Goal: Information Seeking & Learning: Learn about a topic

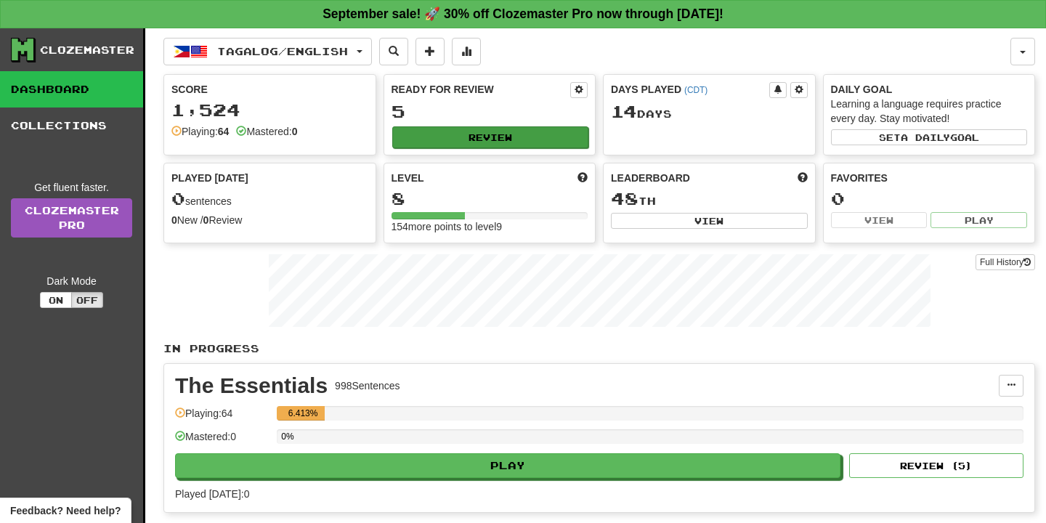
click at [445, 142] on button "Review" at bounding box center [490, 137] width 197 height 22
select select "**"
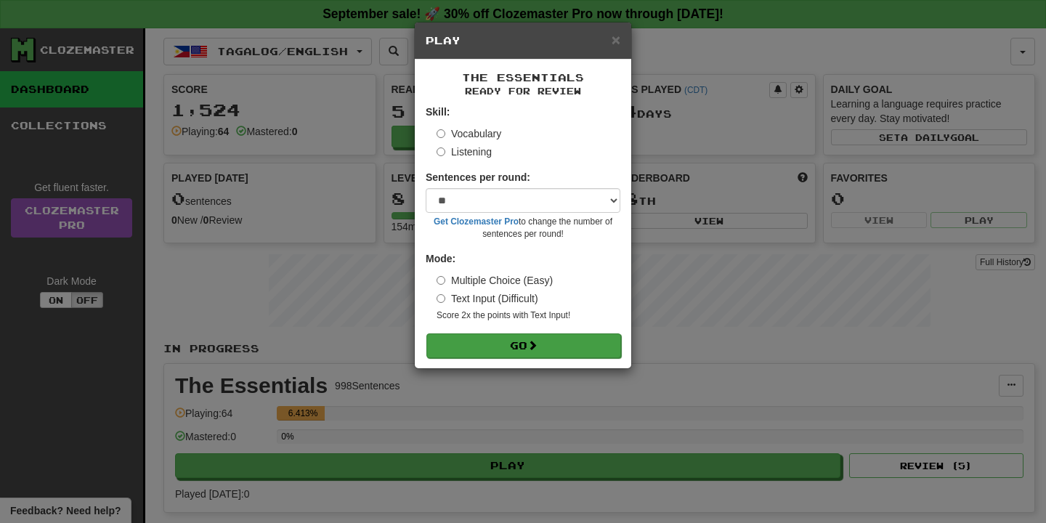
click at [550, 344] on button "Go" at bounding box center [523, 345] width 195 height 25
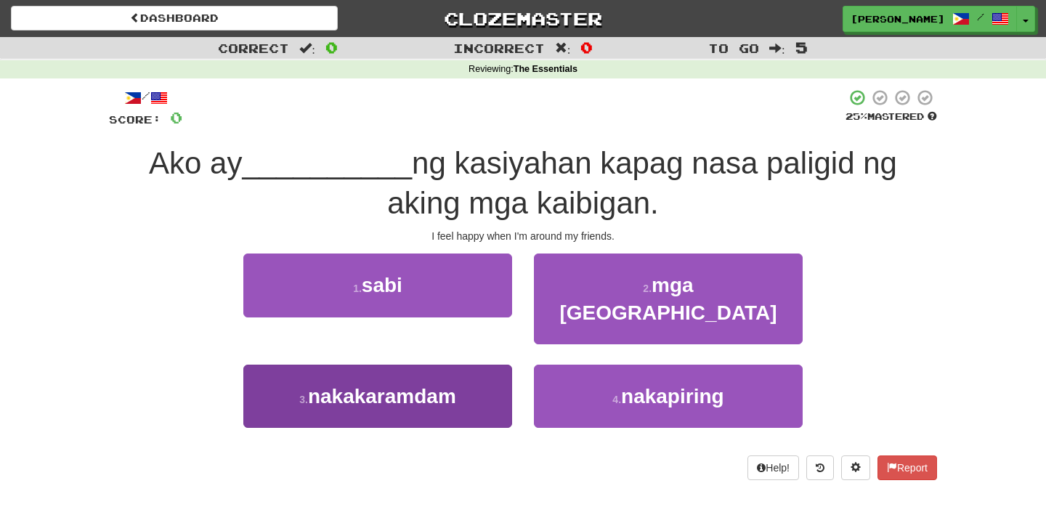
click at [483, 365] on button "3 . nakakaramdam" at bounding box center [377, 396] width 269 height 63
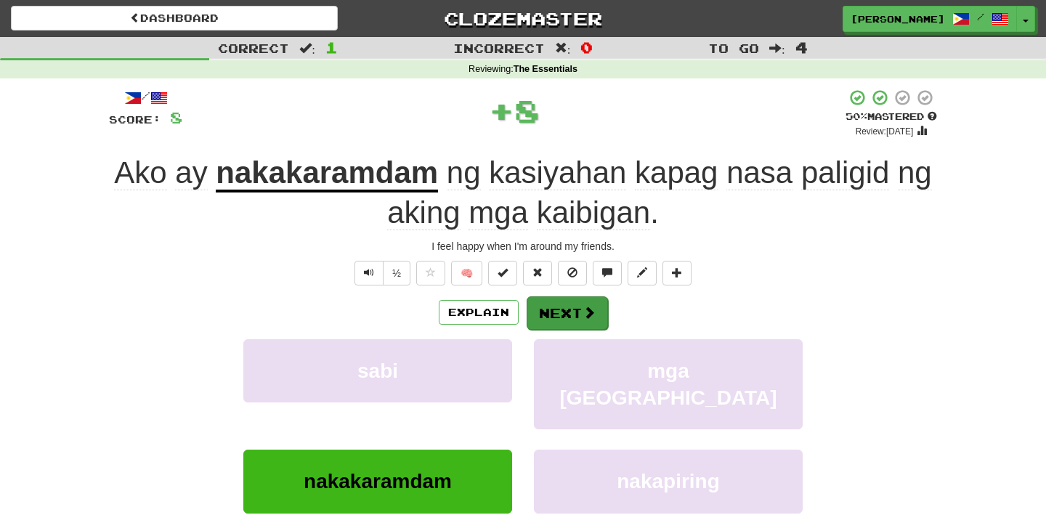
click at [566, 321] on button "Next" at bounding box center [567, 312] width 81 height 33
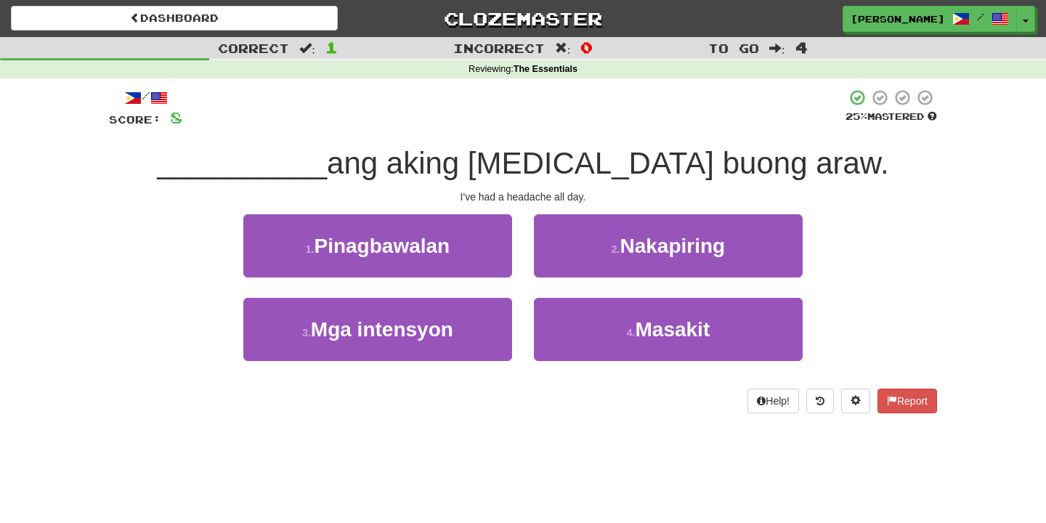
click at [566, 321] on button "4 . Masakit" at bounding box center [668, 329] width 269 height 63
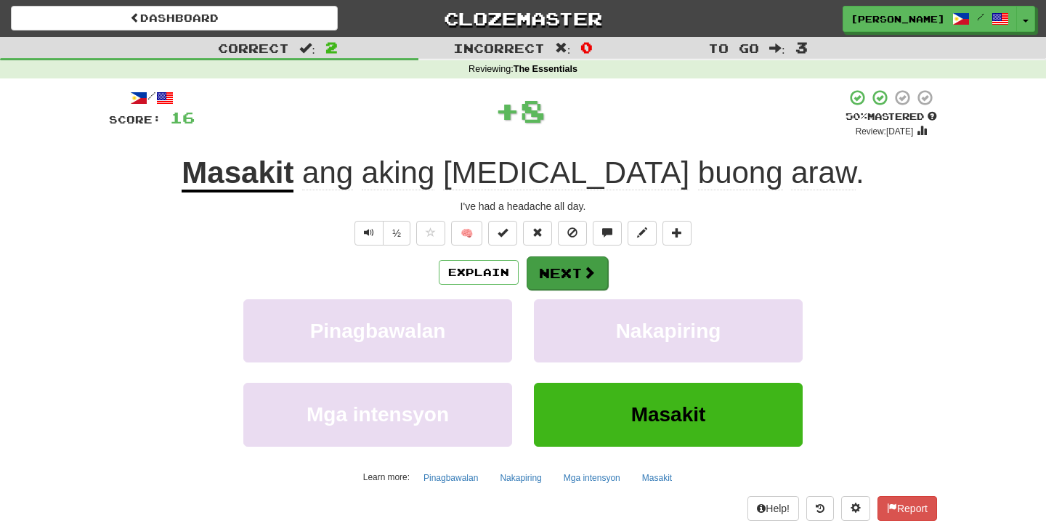
click at [566, 283] on button "Next" at bounding box center [567, 272] width 81 height 33
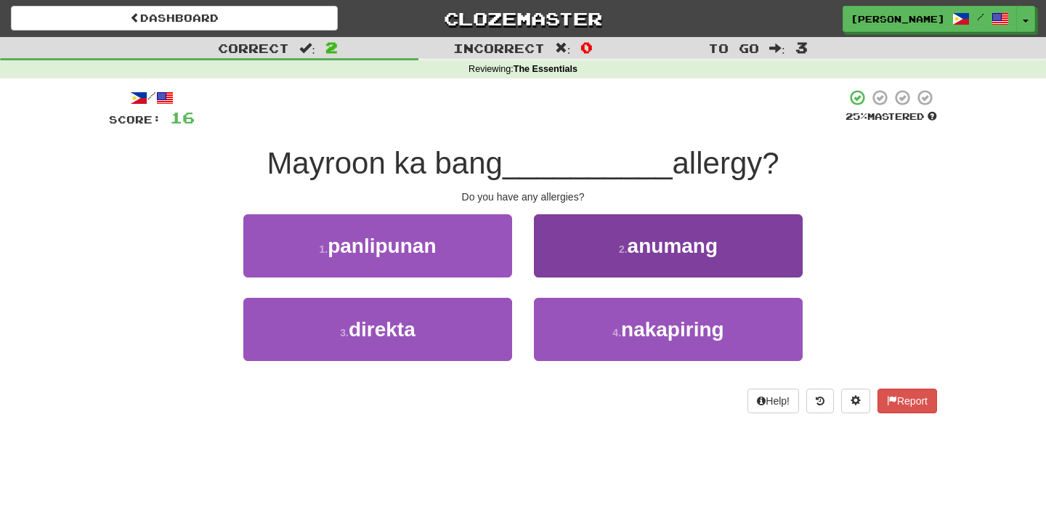
click at [561, 245] on button "2 . anumang" at bounding box center [668, 245] width 269 height 63
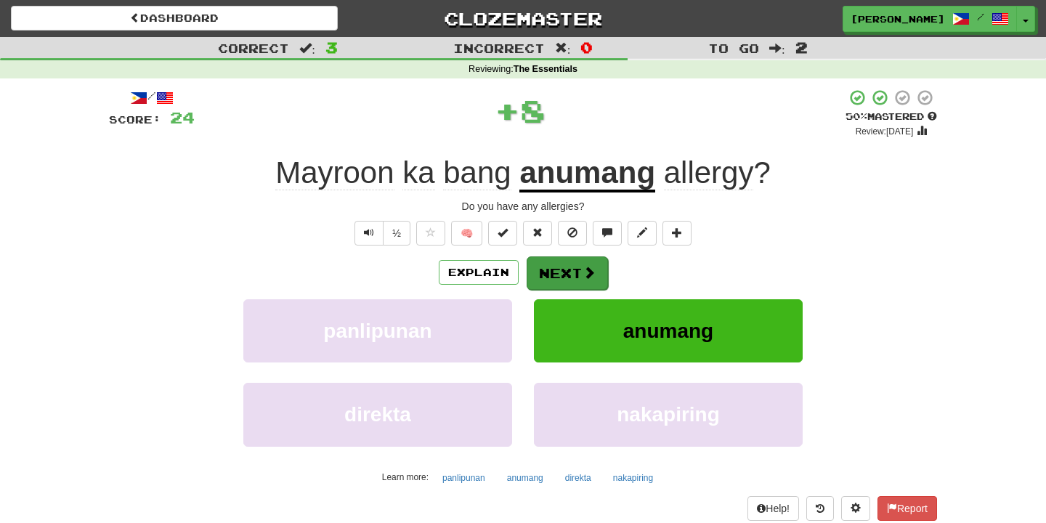
click at [566, 267] on button "Next" at bounding box center [567, 272] width 81 height 33
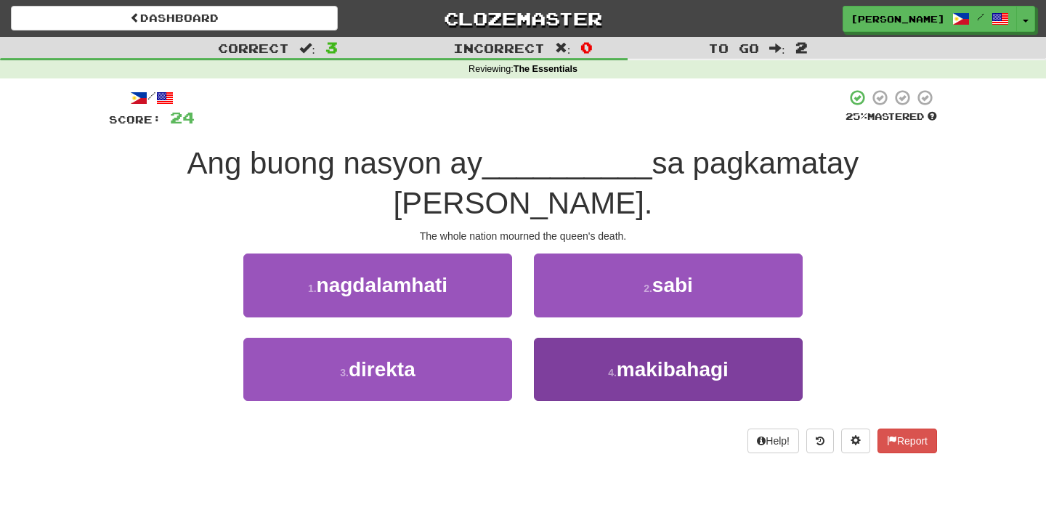
click at [569, 338] on button "4 . makibahagi" at bounding box center [668, 369] width 269 height 63
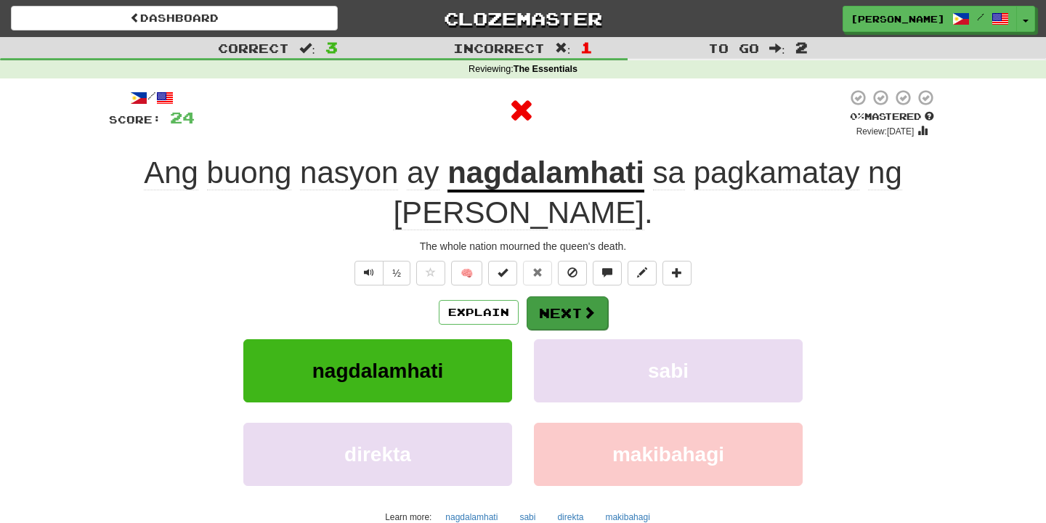
click at [572, 309] on button "Next" at bounding box center [567, 312] width 81 height 33
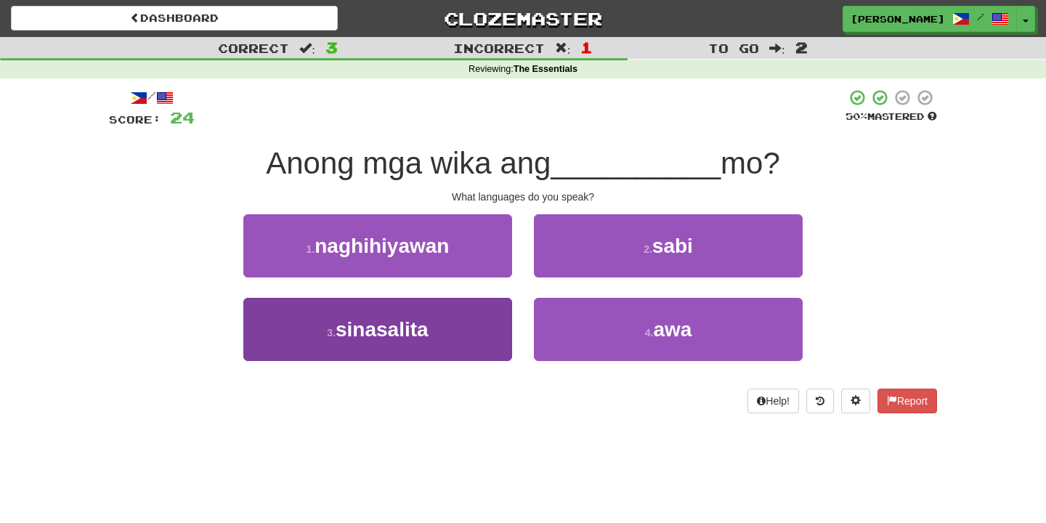
click at [498, 309] on button "3 . sinasalita" at bounding box center [377, 329] width 269 height 63
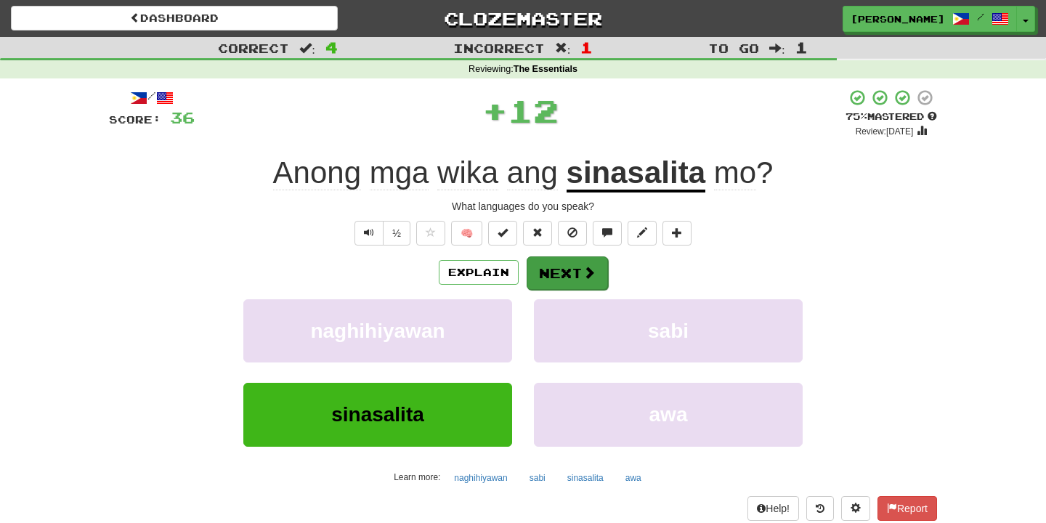
click at [567, 265] on button "Next" at bounding box center [567, 272] width 81 height 33
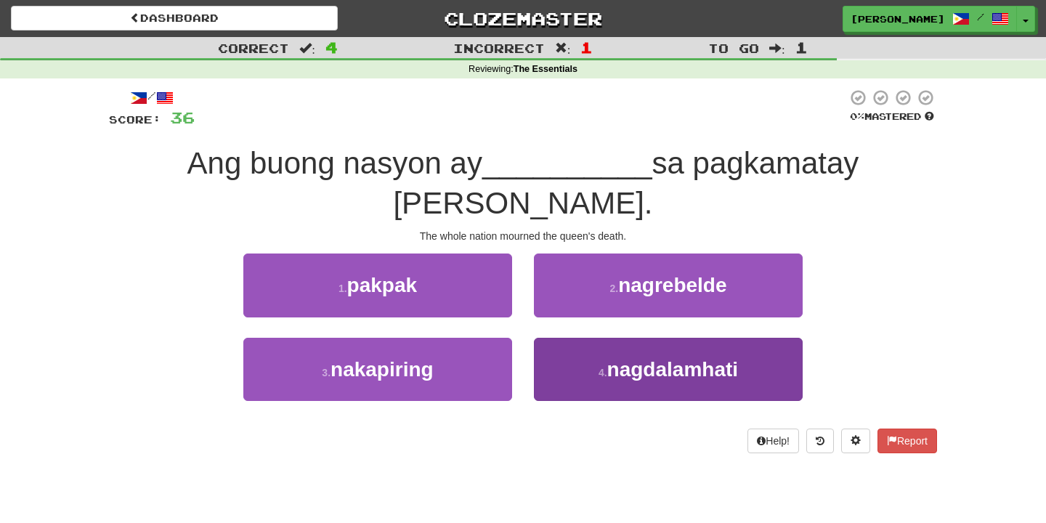
click at [545, 338] on button "4 . nagdalamhati" at bounding box center [668, 369] width 269 height 63
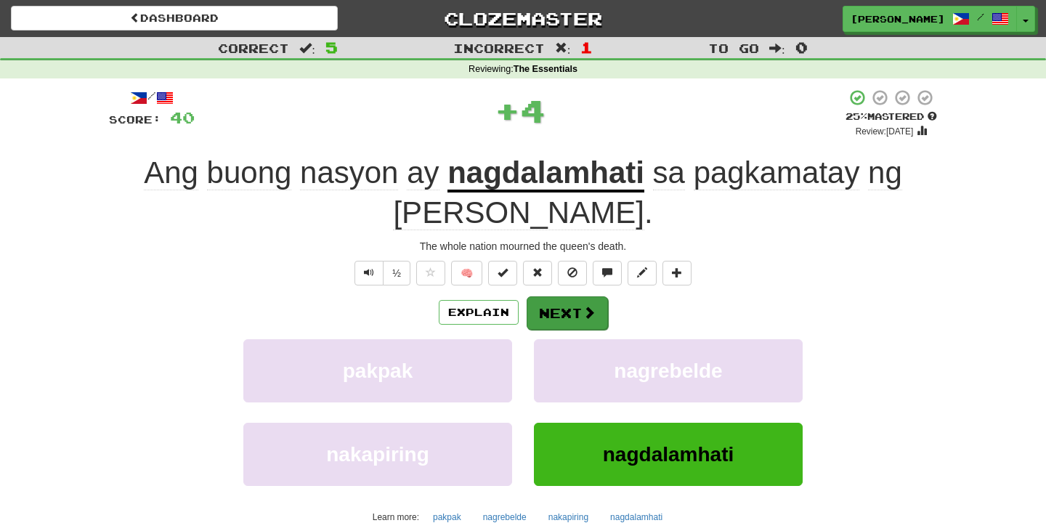
click at [556, 302] on button "Next" at bounding box center [567, 312] width 81 height 33
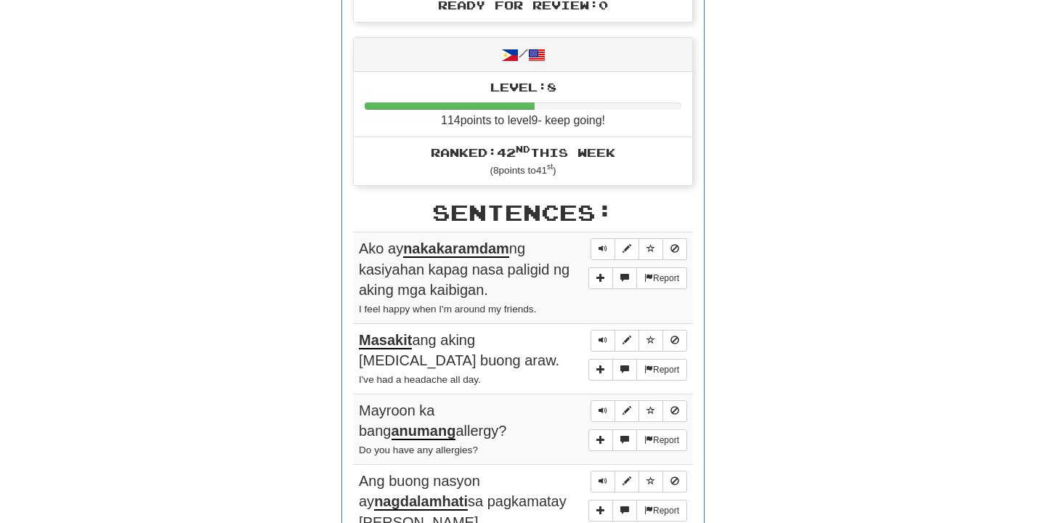
scroll to position [664, 0]
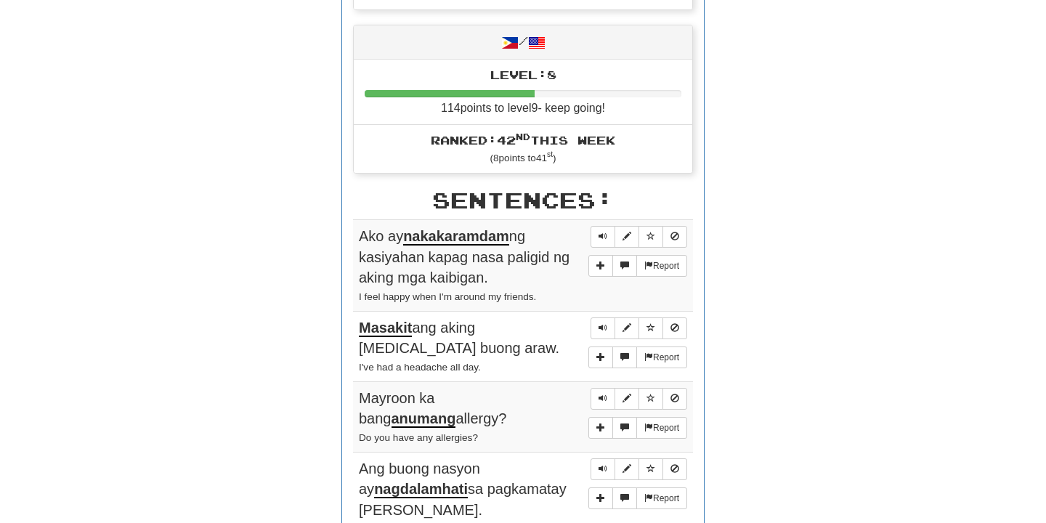
click at [489, 228] on u "nakakaramdam" at bounding box center [456, 236] width 106 height 17
click at [619, 226] on button "Sentence controls" at bounding box center [626, 237] width 25 height 22
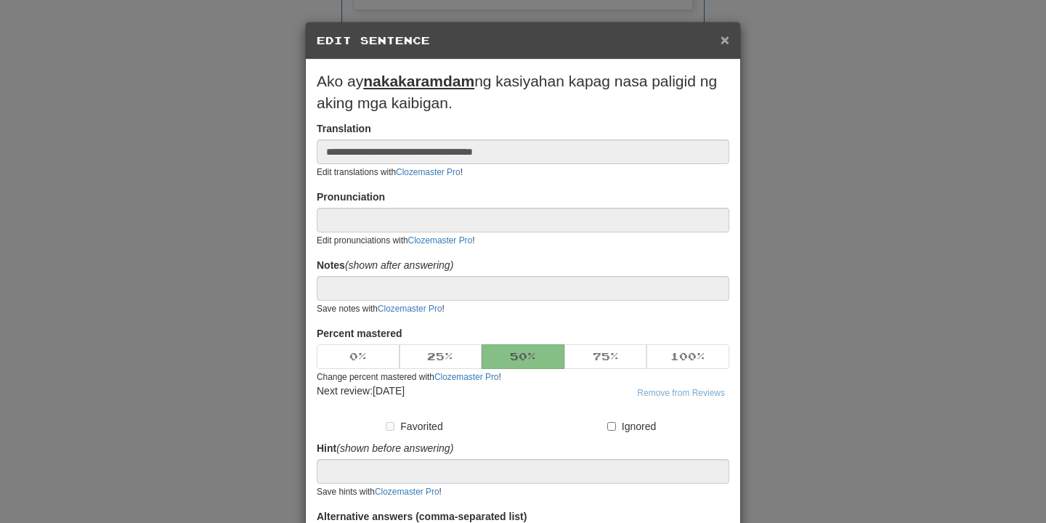
click at [726, 38] on span "×" at bounding box center [724, 39] width 9 height 17
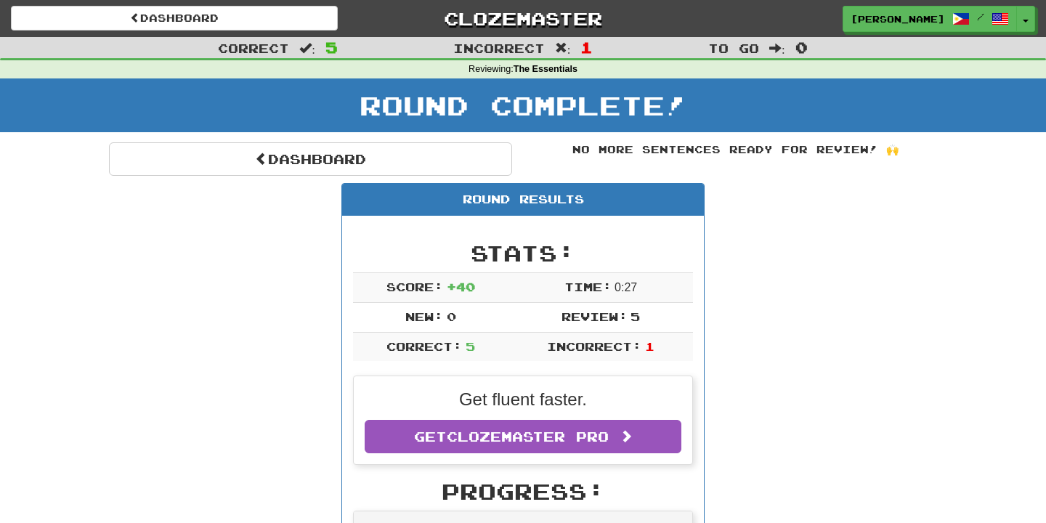
scroll to position [0, 0]
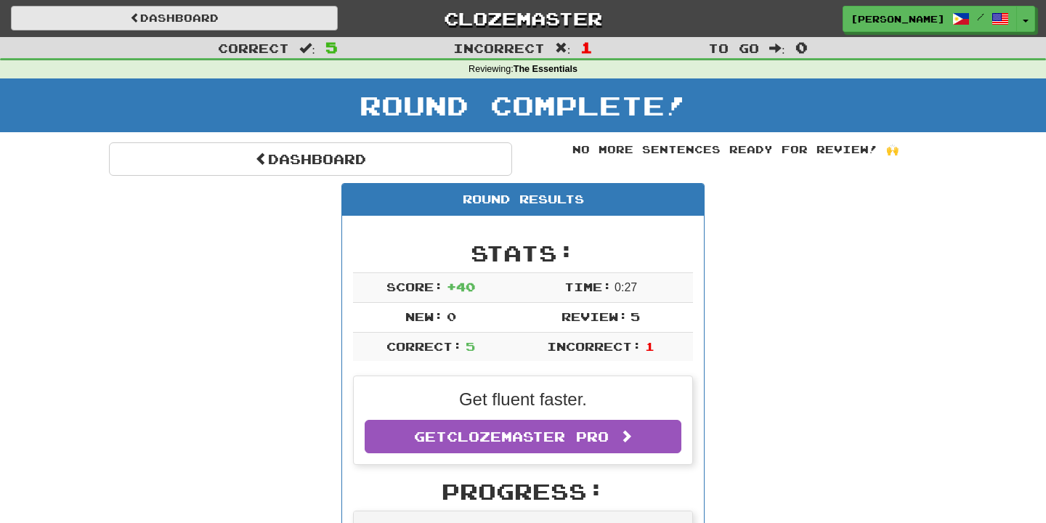
click at [205, 23] on link "Dashboard" at bounding box center [174, 18] width 327 height 25
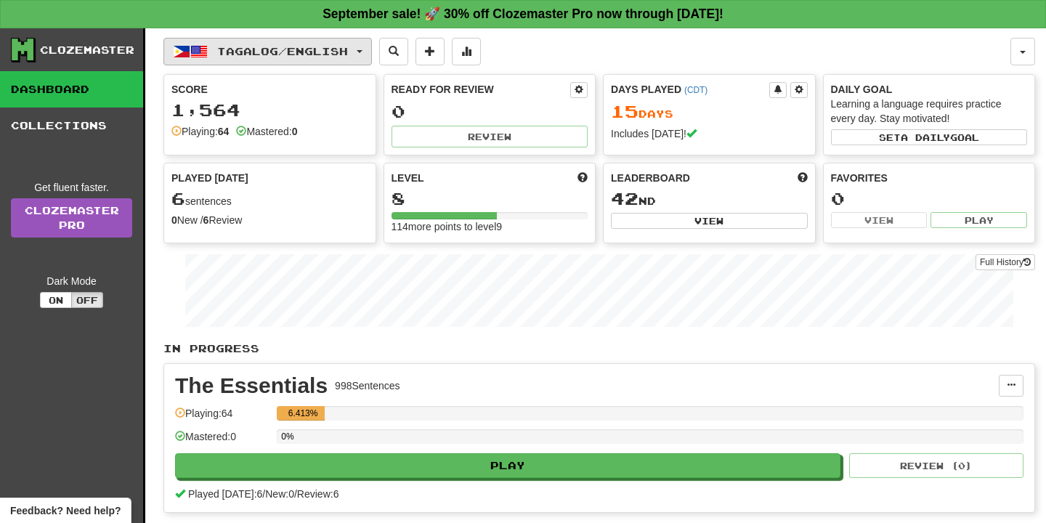
click at [235, 49] on span "Tagalog / English" at bounding box center [282, 51] width 131 height 12
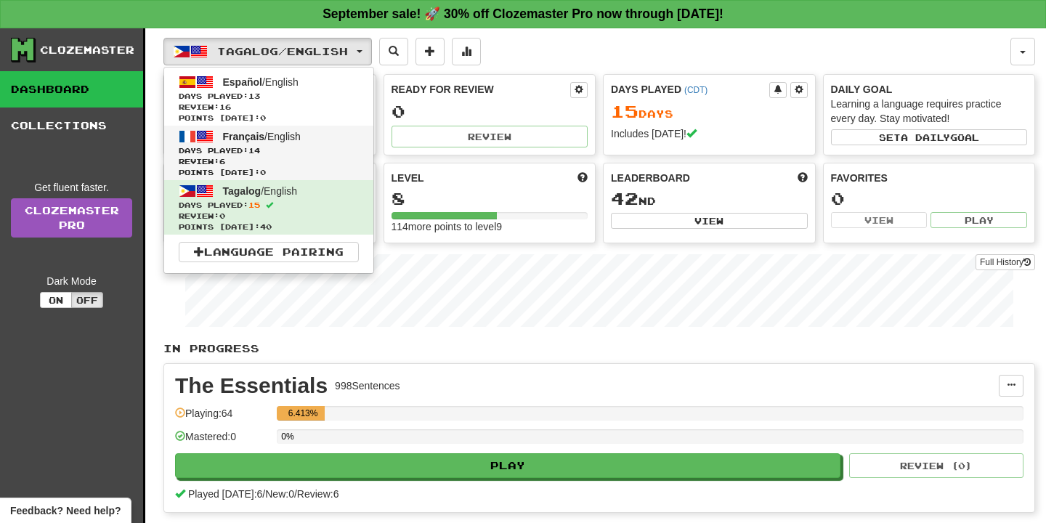
click at [277, 169] on span "Points today: 0" at bounding box center [269, 172] width 180 height 11
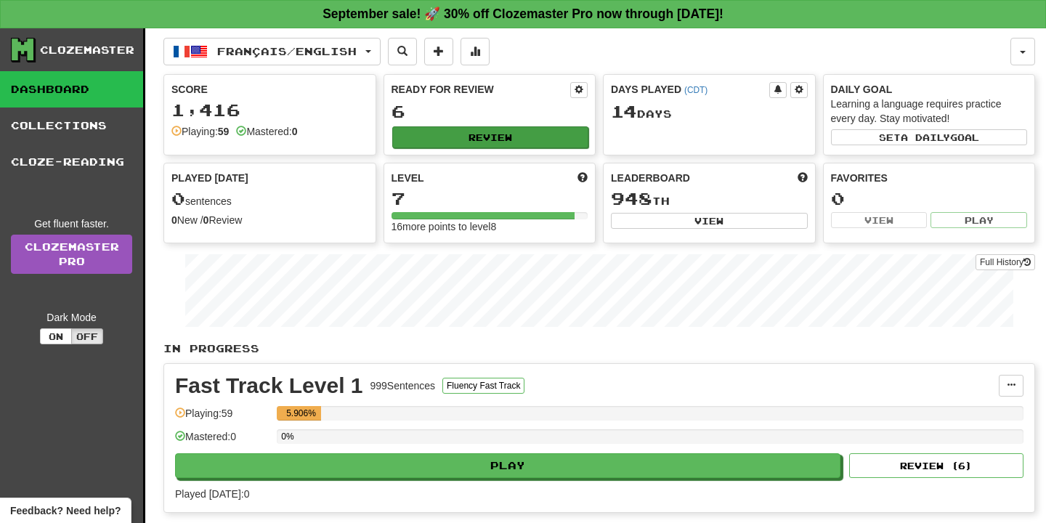
click at [503, 141] on button "Review" at bounding box center [490, 137] width 197 height 22
select select "**"
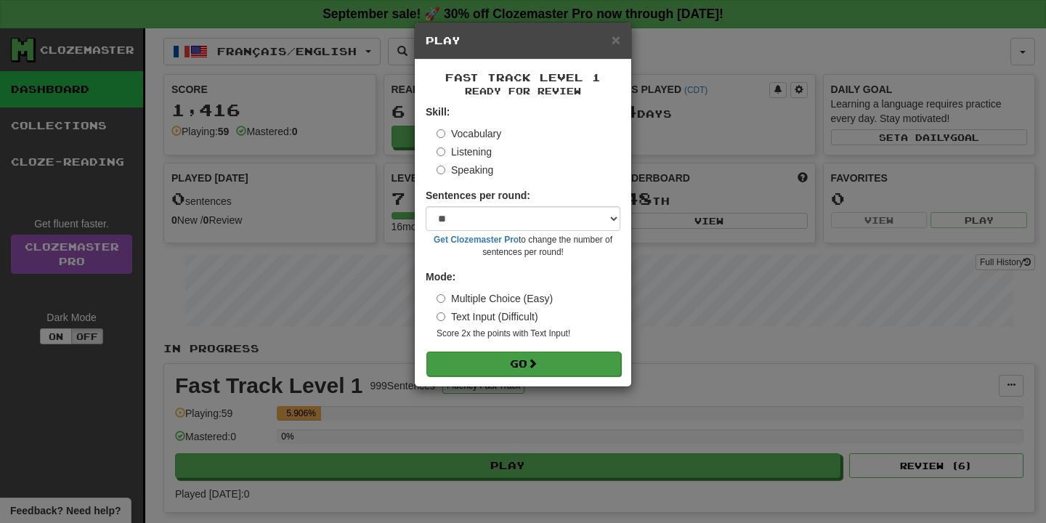
click at [580, 368] on button "Go" at bounding box center [523, 364] width 195 height 25
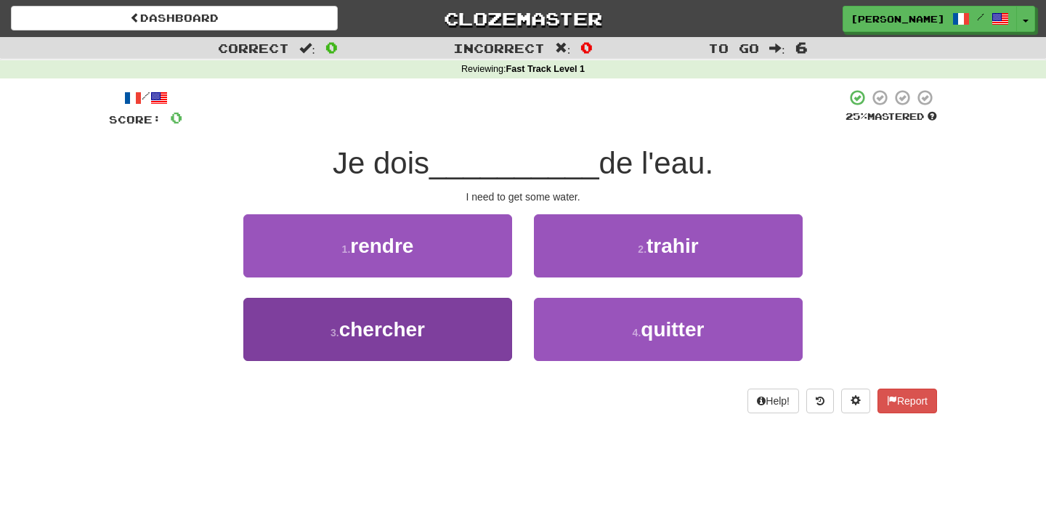
click at [455, 334] on button "3 . chercher" at bounding box center [377, 329] width 269 height 63
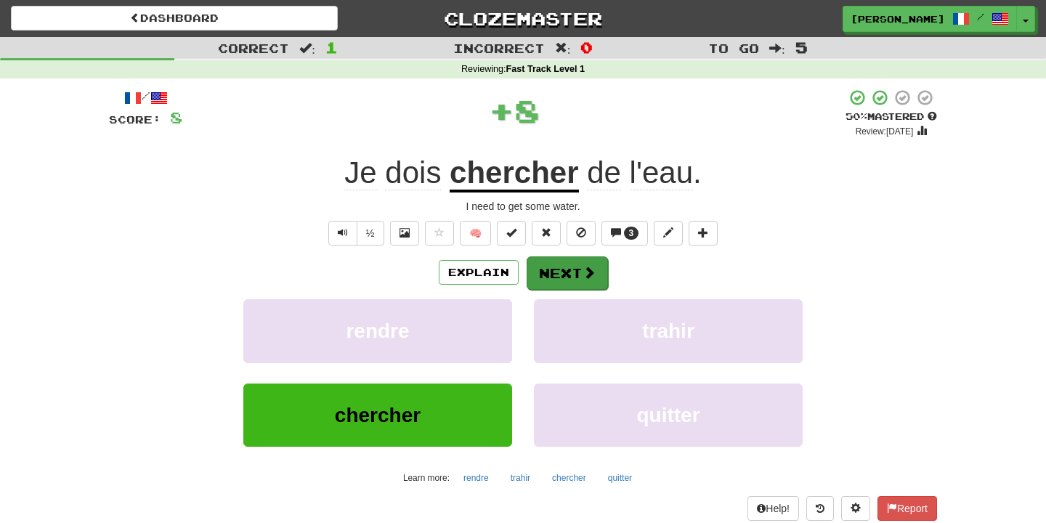
click at [557, 284] on button "Next" at bounding box center [567, 272] width 81 height 33
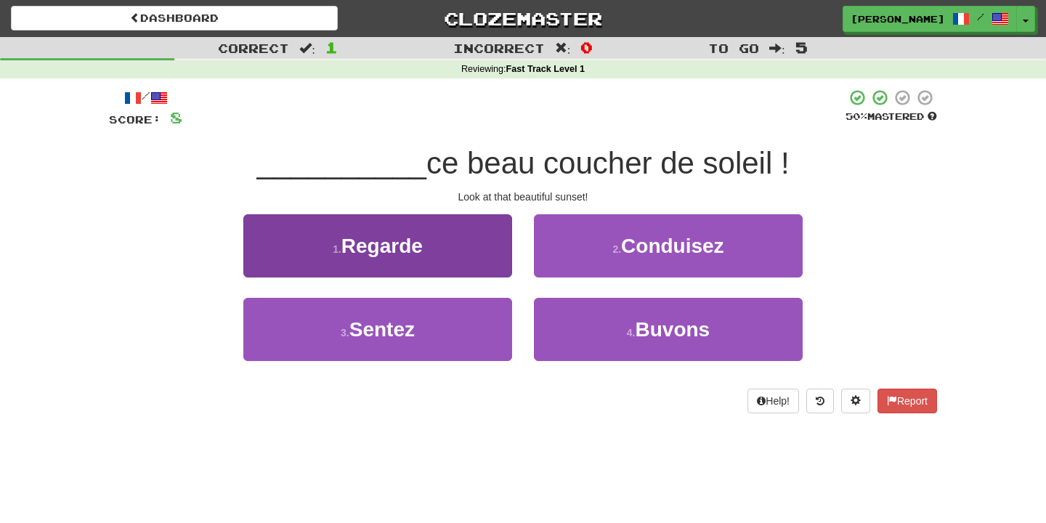
click at [510, 266] on button "1 . Regarde" at bounding box center [377, 245] width 269 height 63
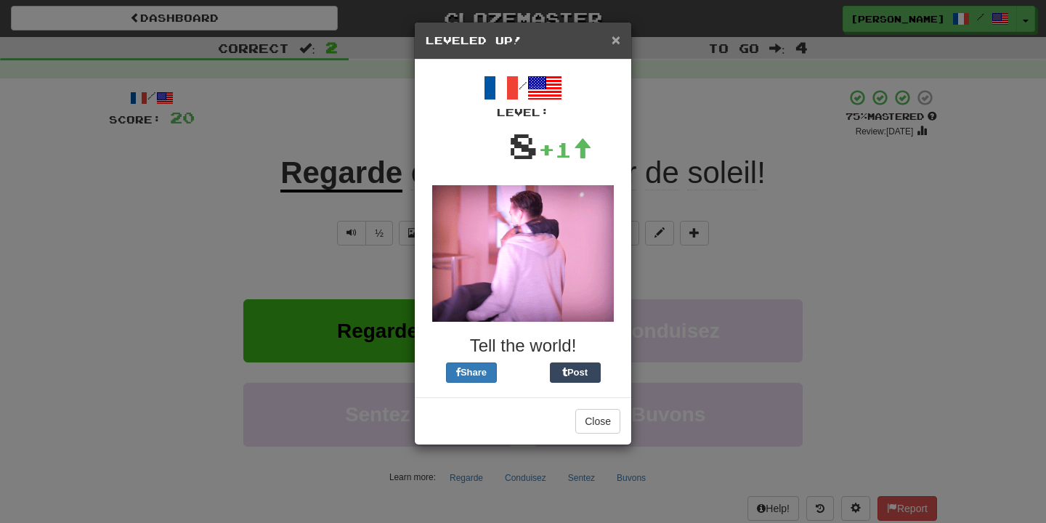
click at [613, 40] on span "×" at bounding box center [616, 39] width 9 height 17
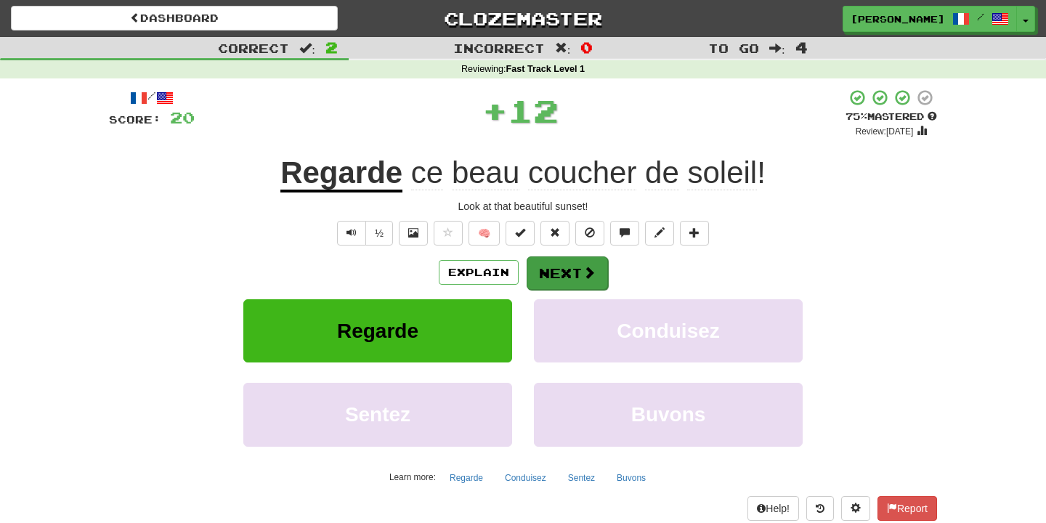
click at [572, 256] on button "Next" at bounding box center [567, 272] width 81 height 33
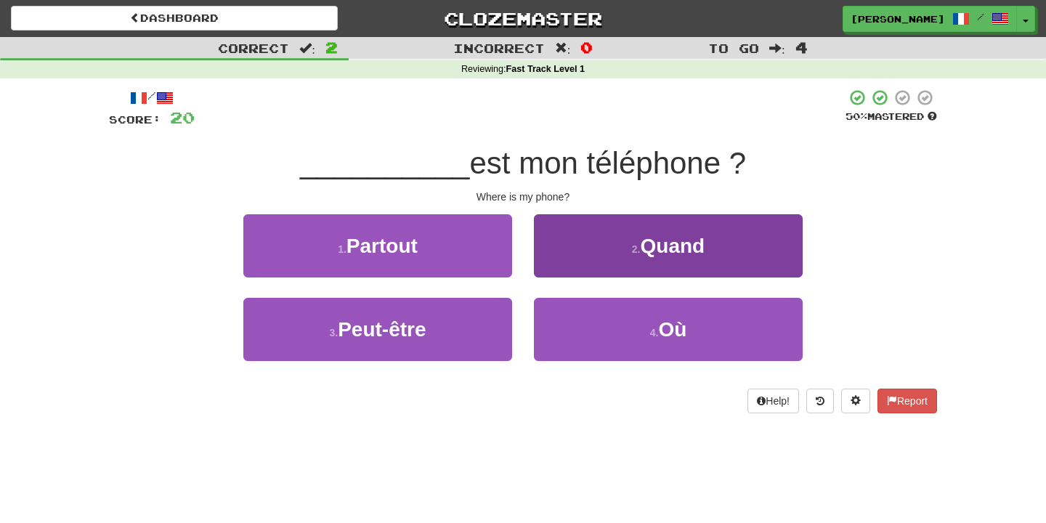
click at [581, 267] on button "2 . Quand" at bounding box center [668, 245] width 269 height 63
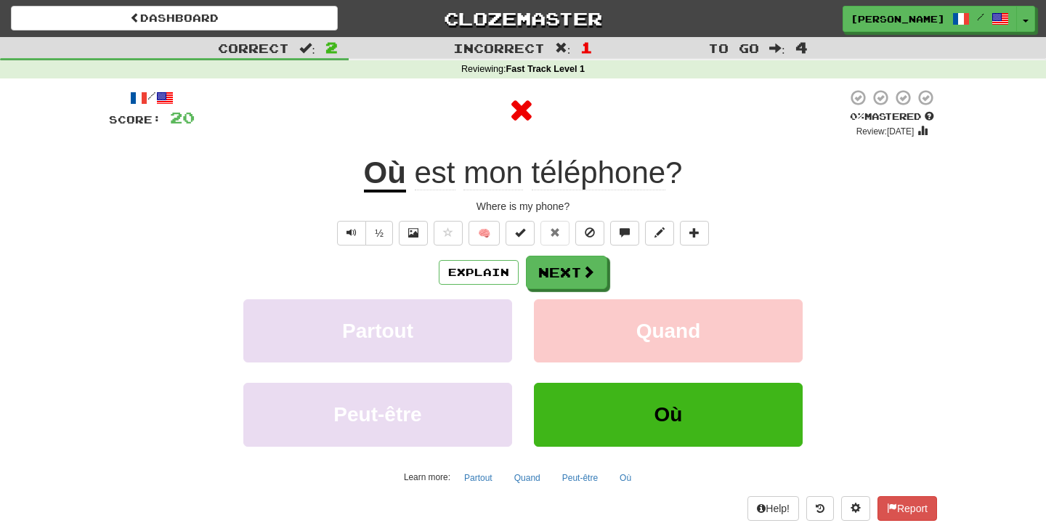
click at [553, 290] on div "Explain Next Partout Quand Peut-être Où Learn more: Partout Quand Peut-être Où" at bounding box center [523, 372] width 828 height 233
click at [551, 278] on button "Next" at bounding box center [567, 272] width 81 height 33
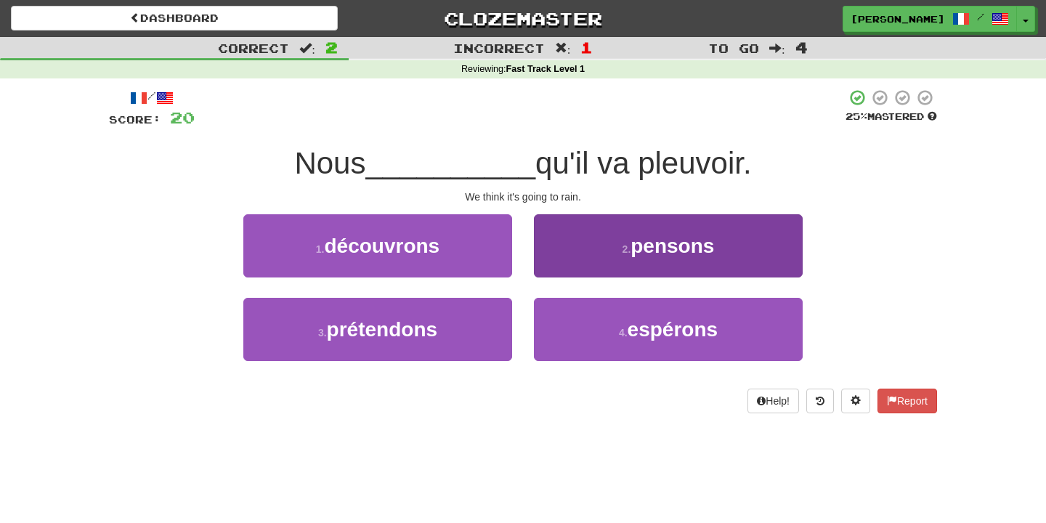
click at [561, 250] on button "2 . pensons" at bounding box center [668, 245] width 269 height 63
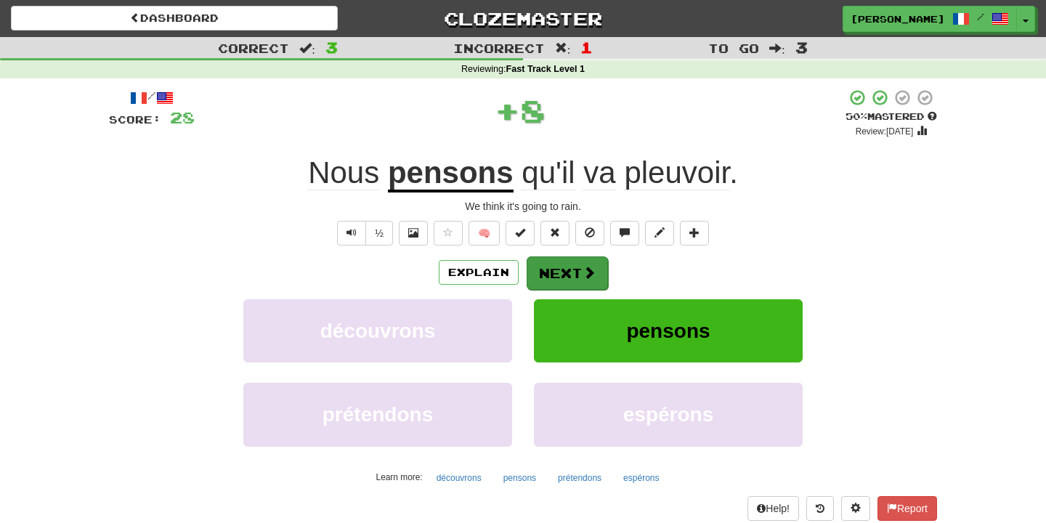
click at [561, 267] on button "Next" at bounding box center [567, 272] width 81 height 33
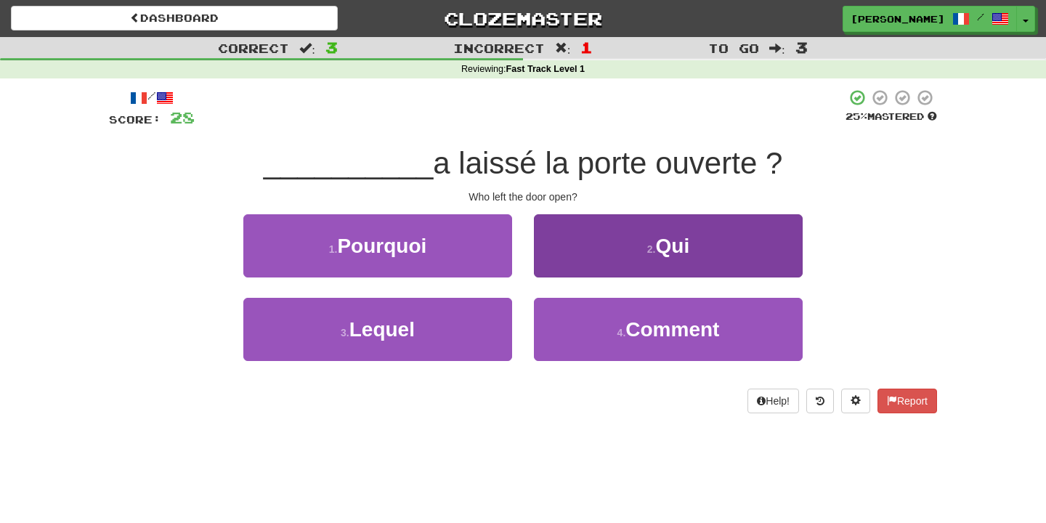
click at [553, 268] on button "2 . Qui" at bounding box center [668, 245] width 269 height 63
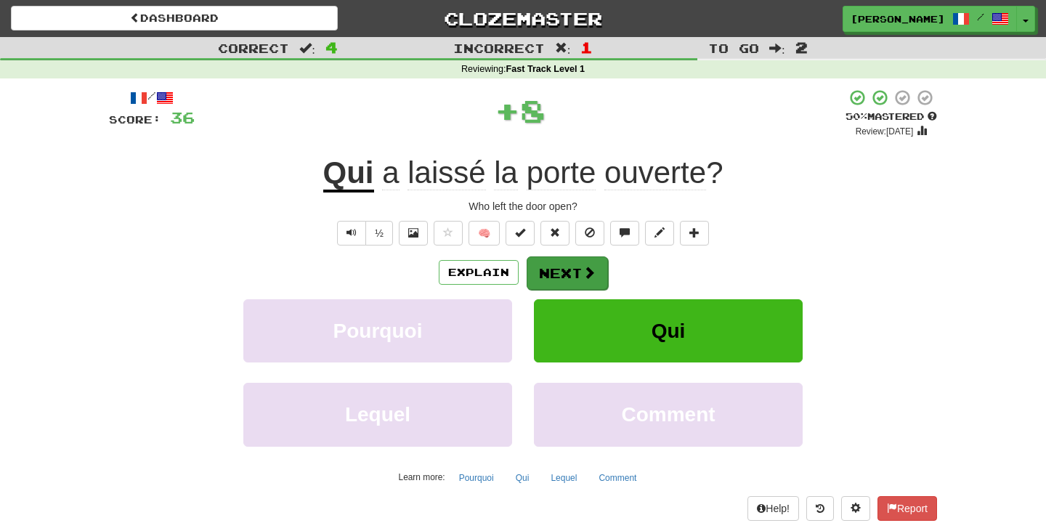
click at [553, 275] on button "Next" at bounding box center [567, 272] width 81 height 33
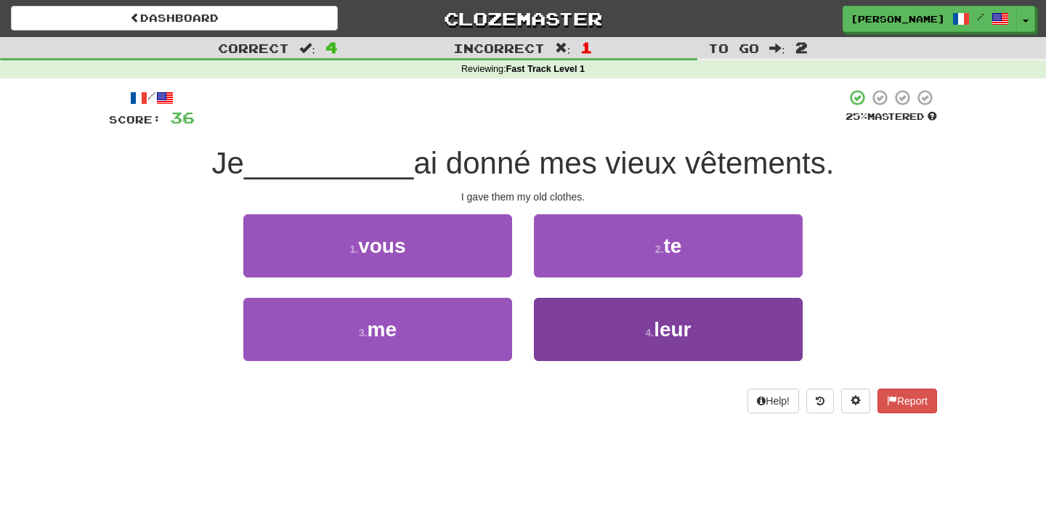
click at [554, 336] on button "4 . leur" at bounding box center [668, 329] width 269 height 63
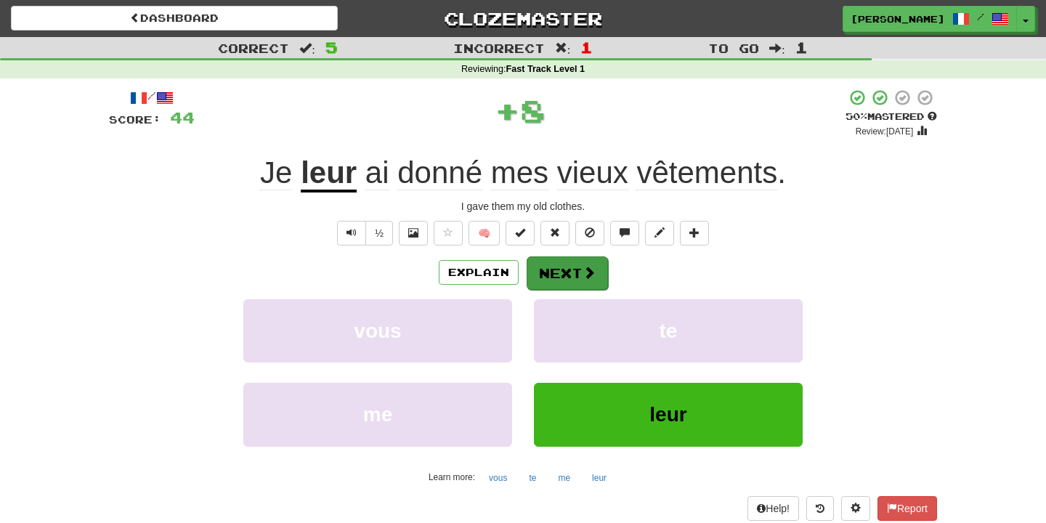
click at [564, 278] on button "Next" at bounding box center [567, 272] width 81 height 33
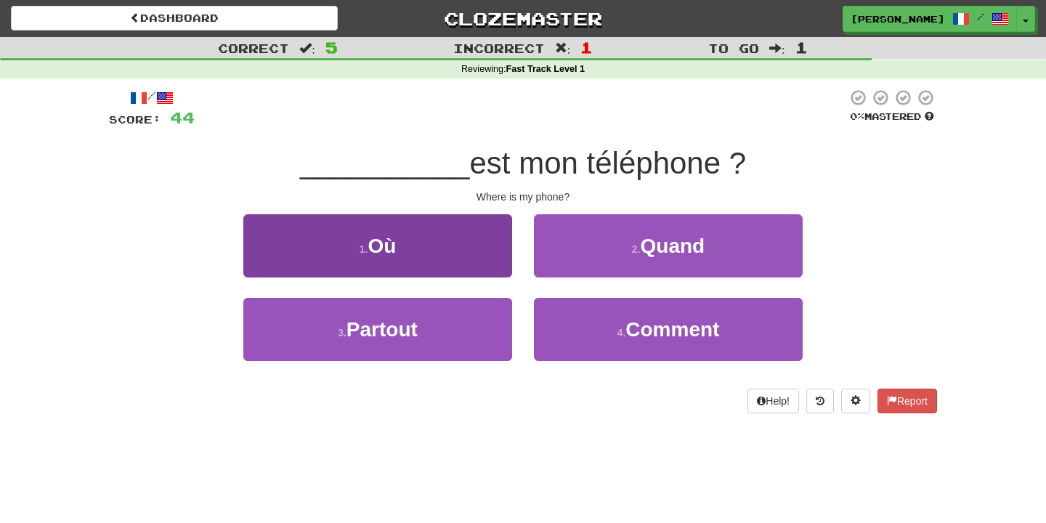
click at [456, 232] on button "1 . Où" at bounding box center [377, 245] width 269 height 63
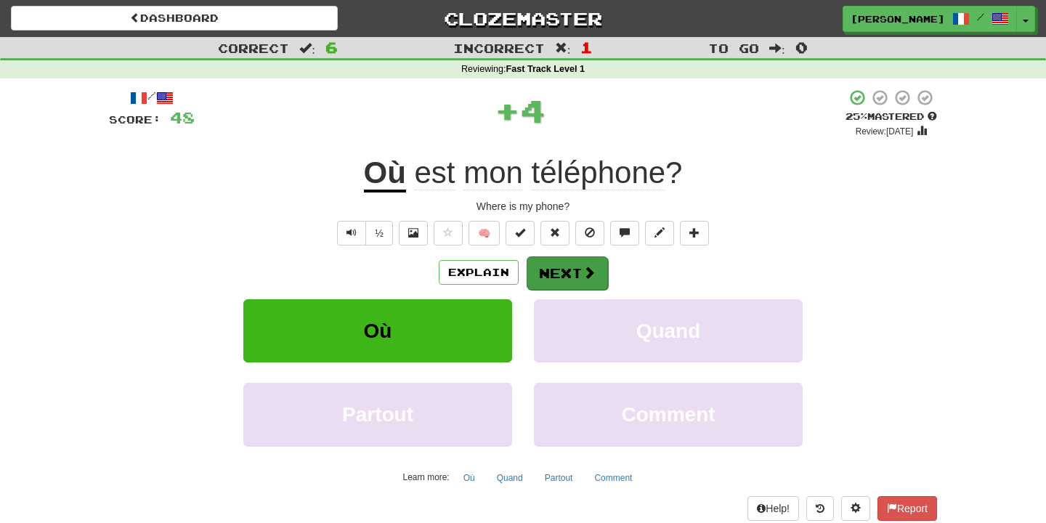
click at [575, 268] on button "Next" at bounding box center [567, 272] width 81 height 33
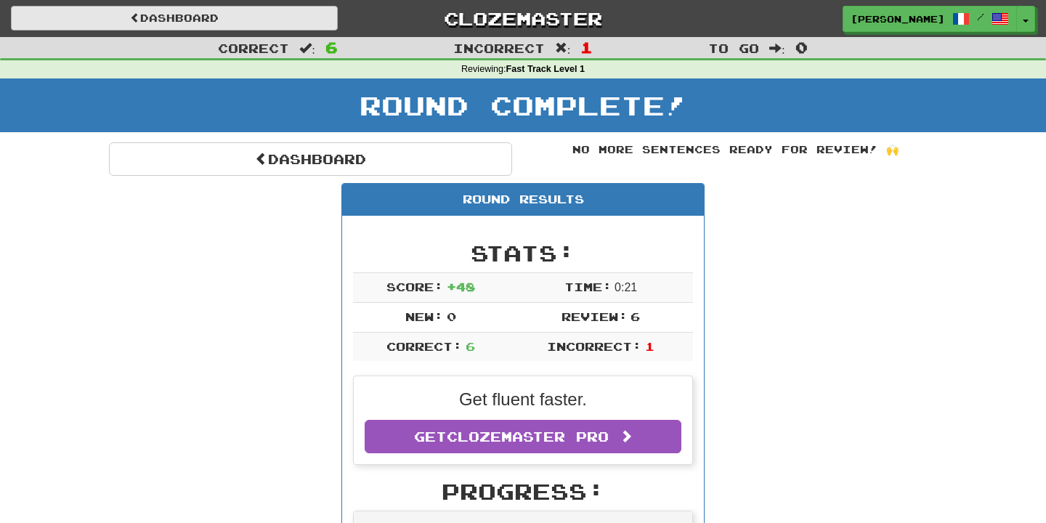
click at [236, 25] on link "Dashboard" at bounding box center [174, 18] width 327 height 25
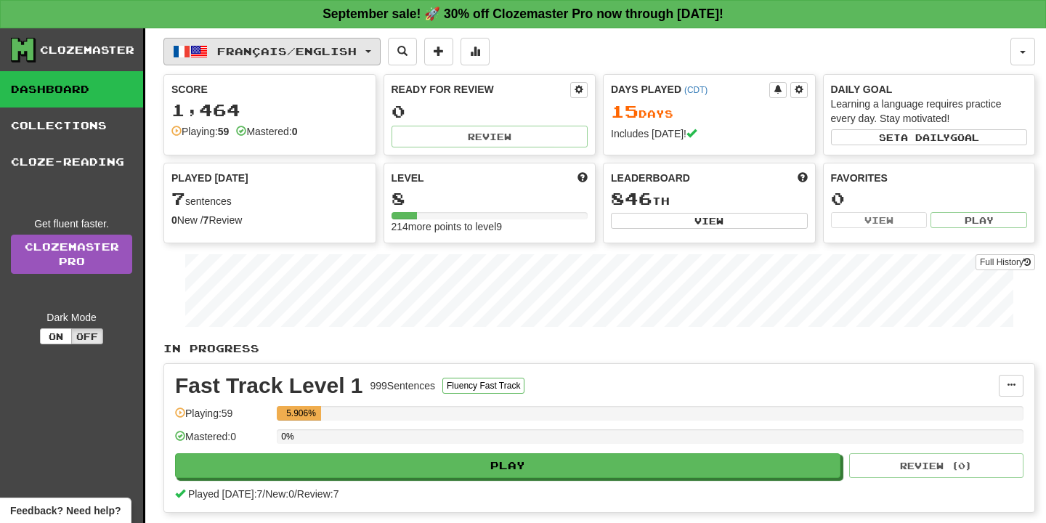
click at [301, 62] on button "Français / English" at bounding box center [271, 52] width 217 height 28
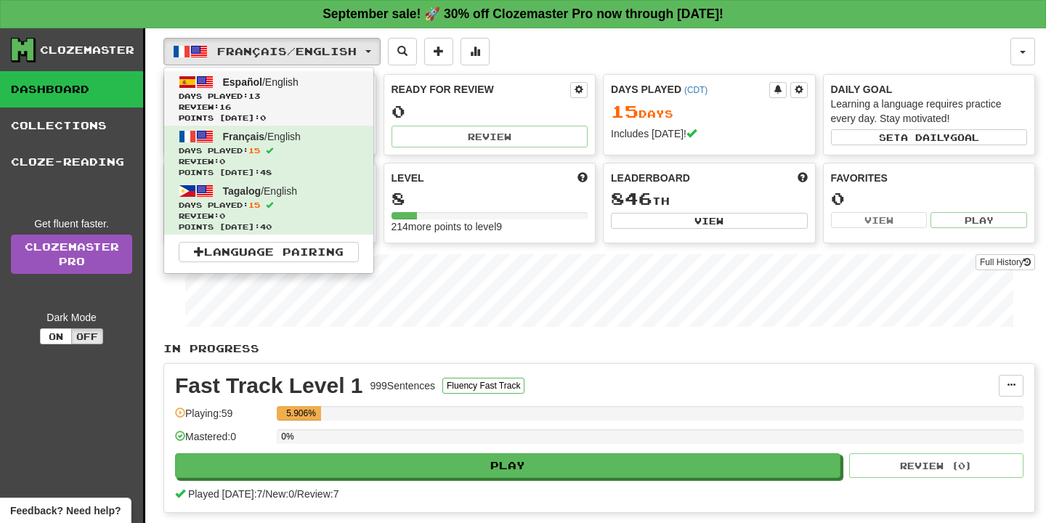
click at [296, 95] on span "Days Played: 13" at bounding box center [269, 96] width 180 height 11
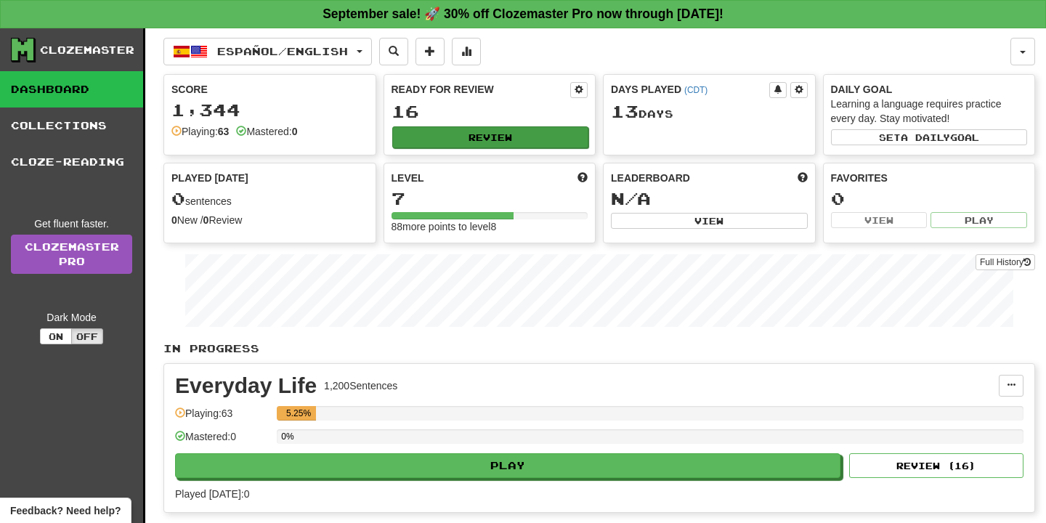
click at [442, 134] on button "Review" at bounding box center [490, 137] width 197 height 22
select select "**"
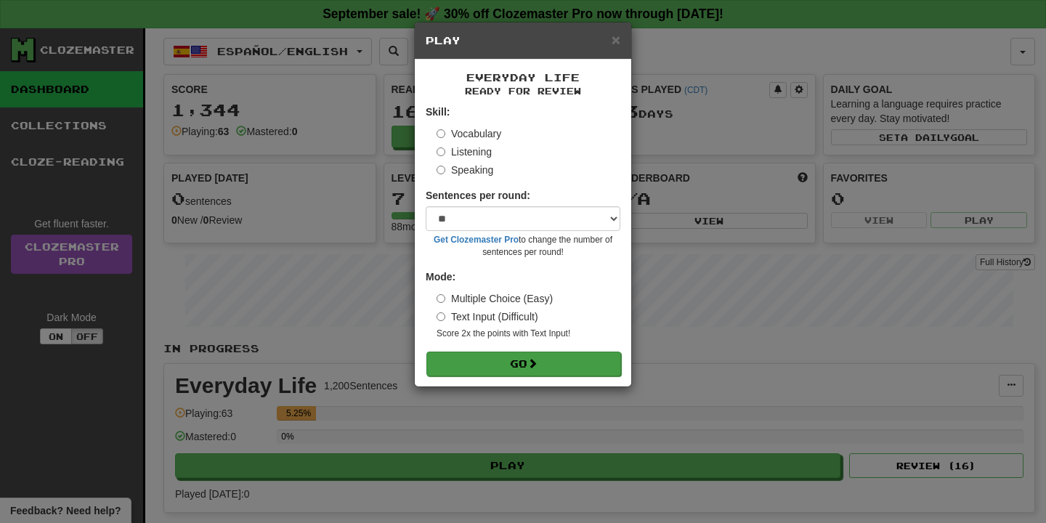
click at [526, 352] on button "Go" at bounding box center [523, 364] width 195 height 25
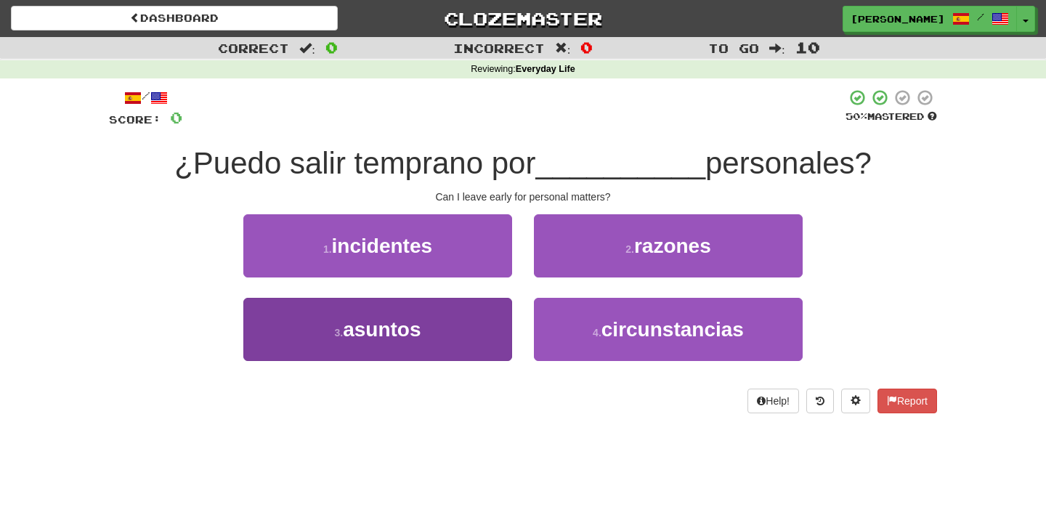
click at [472, 334] on button "3 . asuntos" at bounding box center [377, 329] width 269 height 63
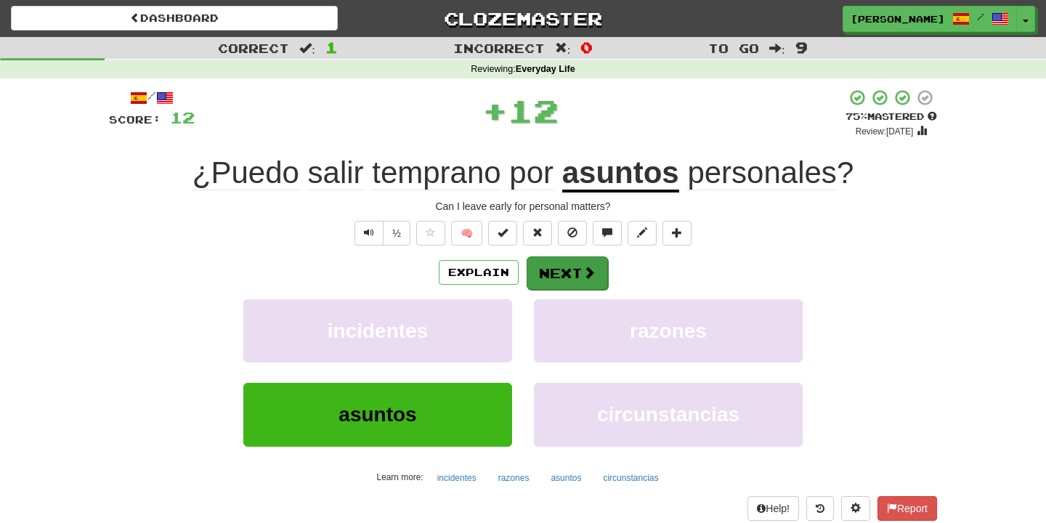
click at [575, 264] on button "Next" at bounding box center [567, 272] width 81 height 33
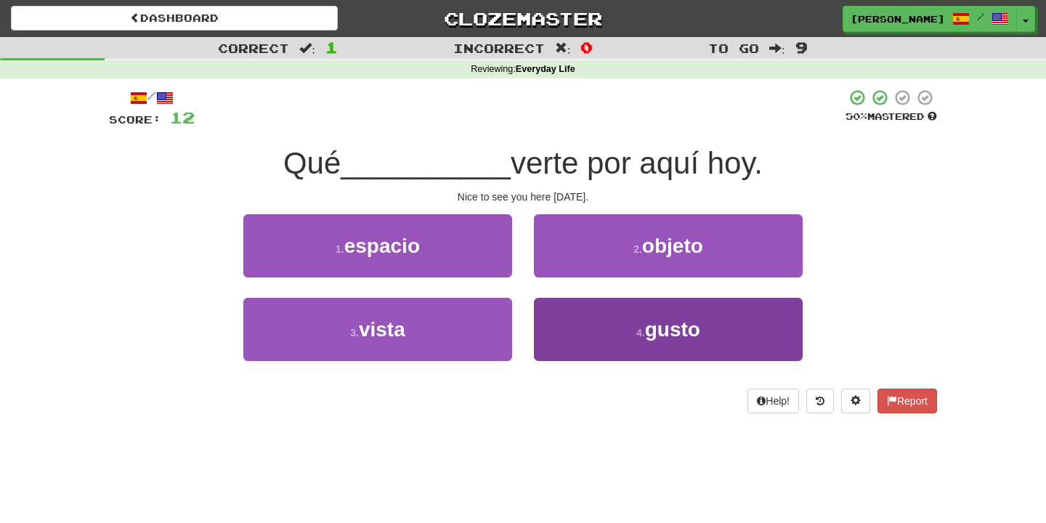
click at [591, 336] on button "4 . gusto" at bounding box center [668, 329] width 269 height 63
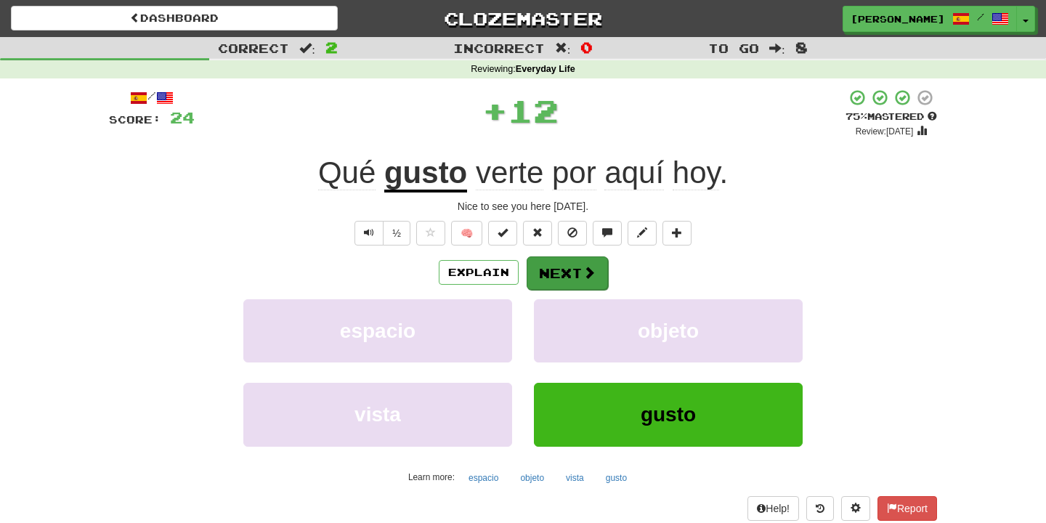
click at [556, 259] on button "Next" at bounding box center [567, 272] width 81 height 33
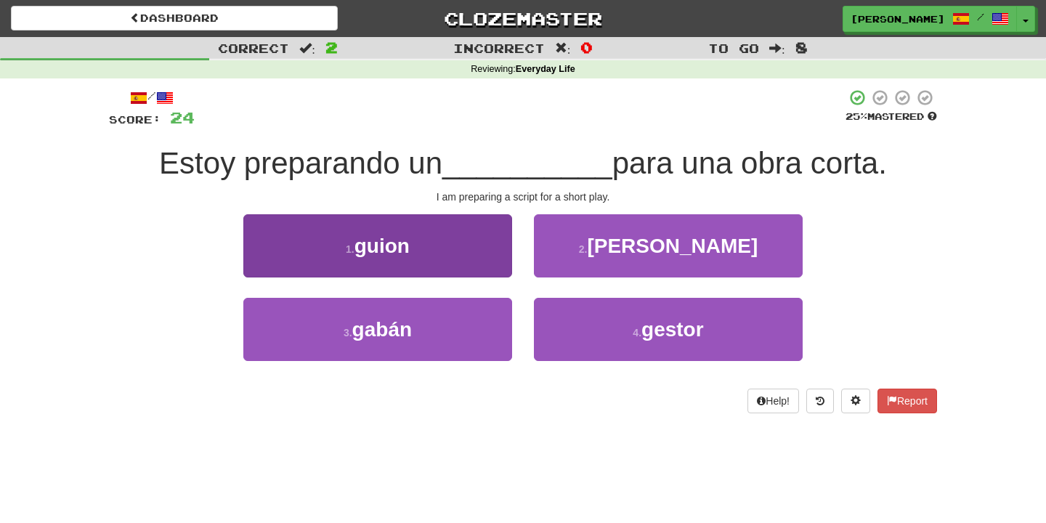
click at [471, 244] on button "1 . guion" at bounding box center [377, 245] width 269 height 63
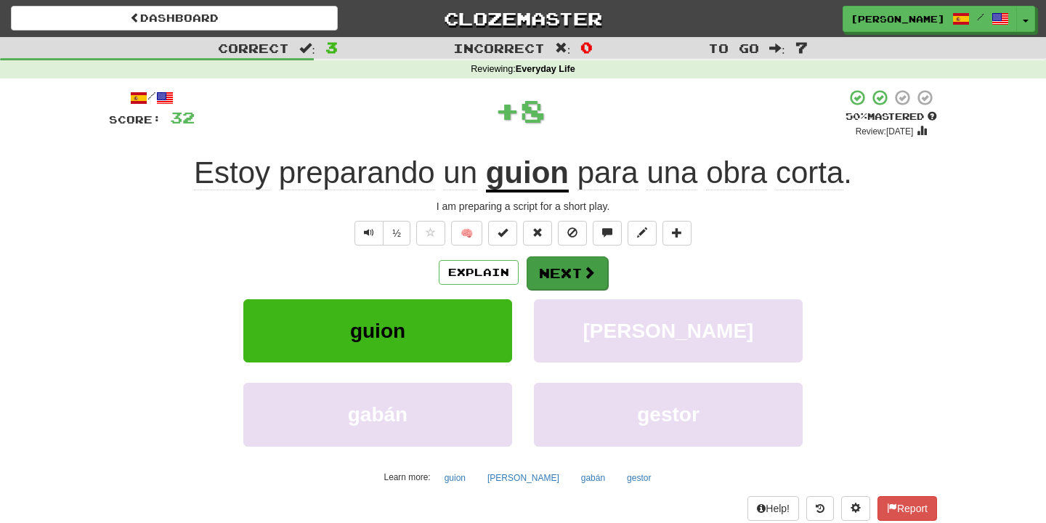
click at [551, 279] on button "Next" at bounding box center [567, 272] width 81 height 33
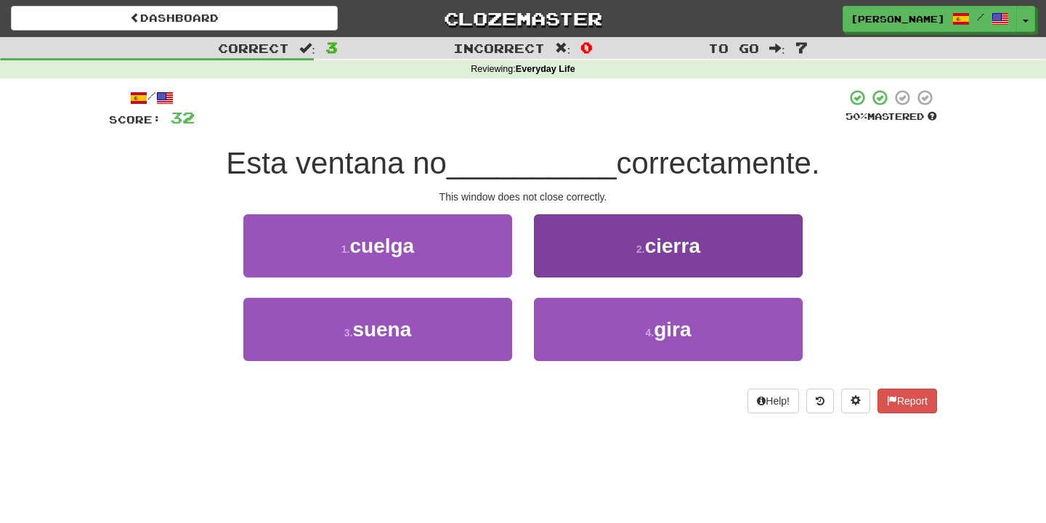
click at [557, 267] on button "2 . cierra" at bounding box center [668, 245] width 269 height 63
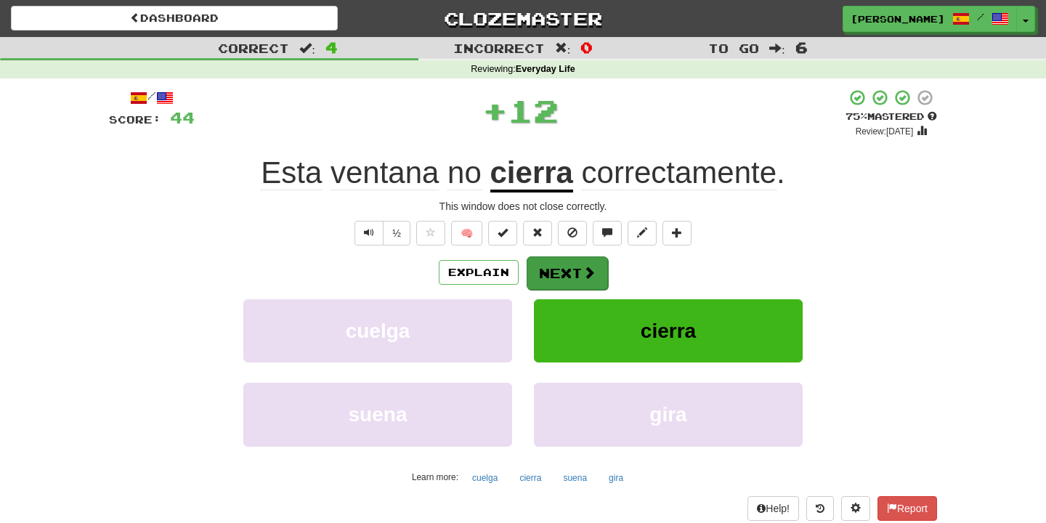
click at [585, 271] on span at bounding box center [588, 272] width 13 height 13
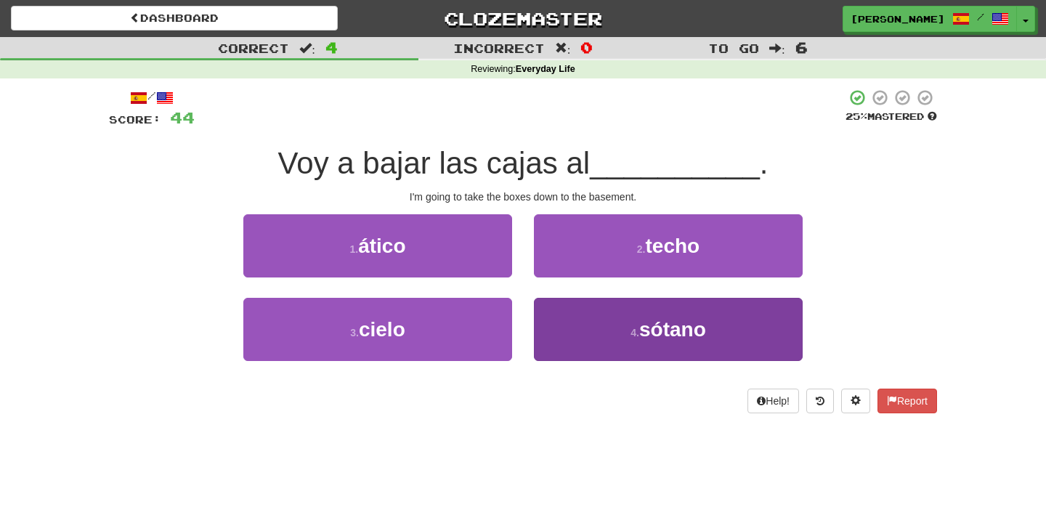
click at [563, 320] on button "4 . sótano" at bounding box center [668, 329] width 269 height 63
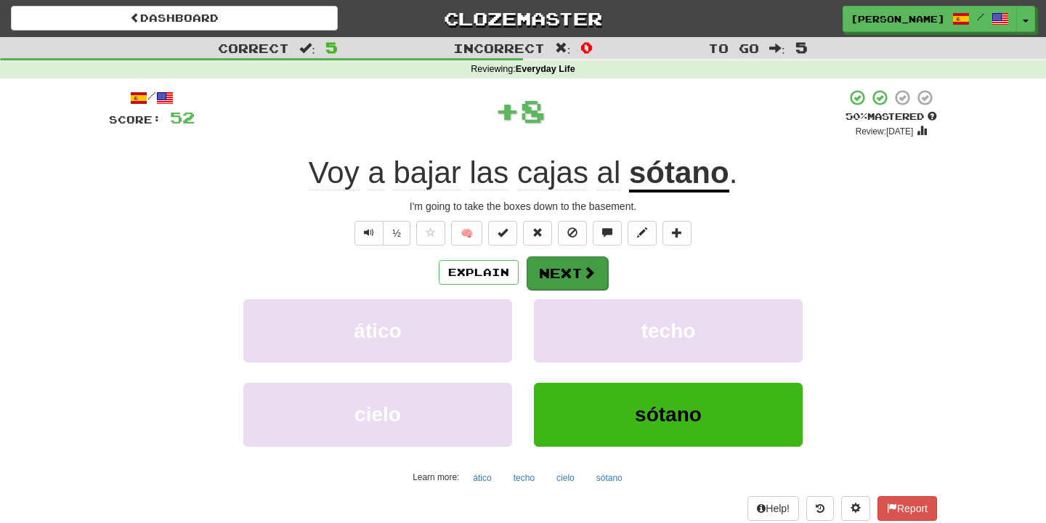
click at [579, 287] on button "Next" at bounding box center [567, 272] width 81 height 33
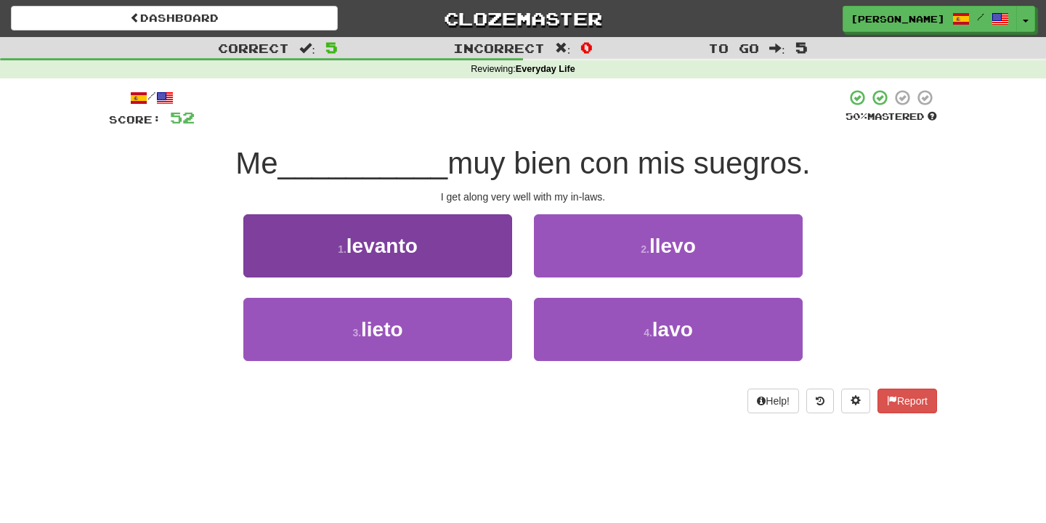
click at [471, 244] on button "1 . levanto" at bounding box center [377, 245] width 269 height 63
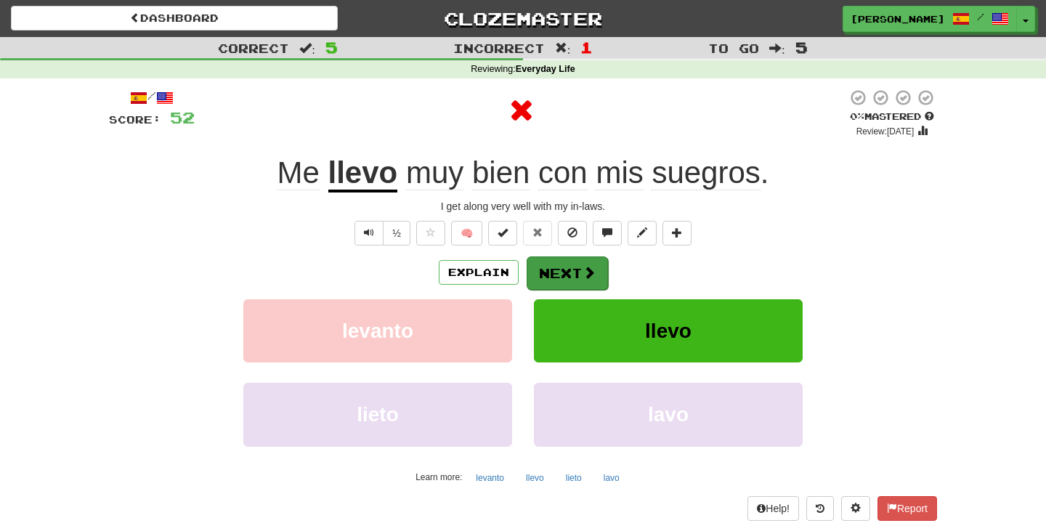
click at [566, 276] on button "Next" at bounding box center [567, 272] width 81 height 33
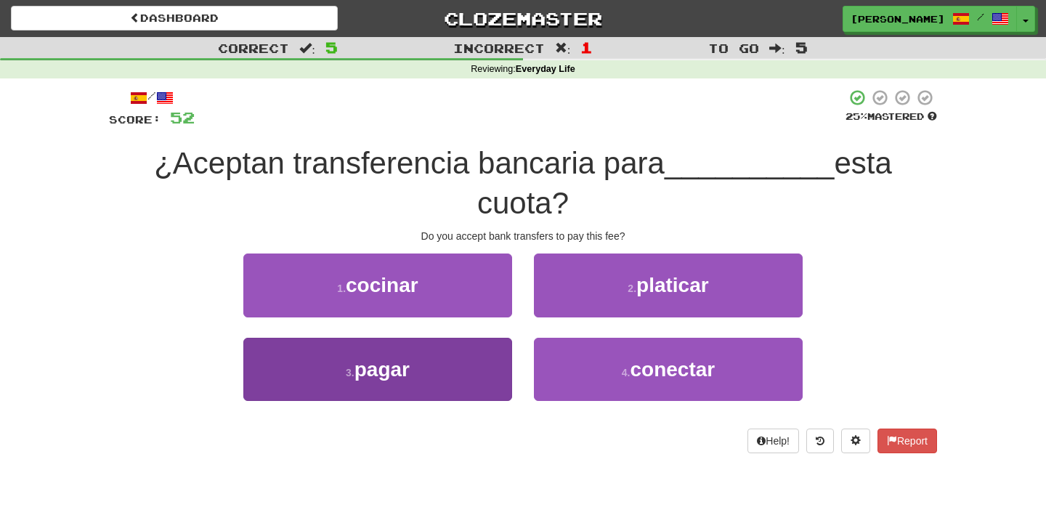
click at [483, 350] on button "3 . pagar" at bounding box center [377, 369] width 269 height 63
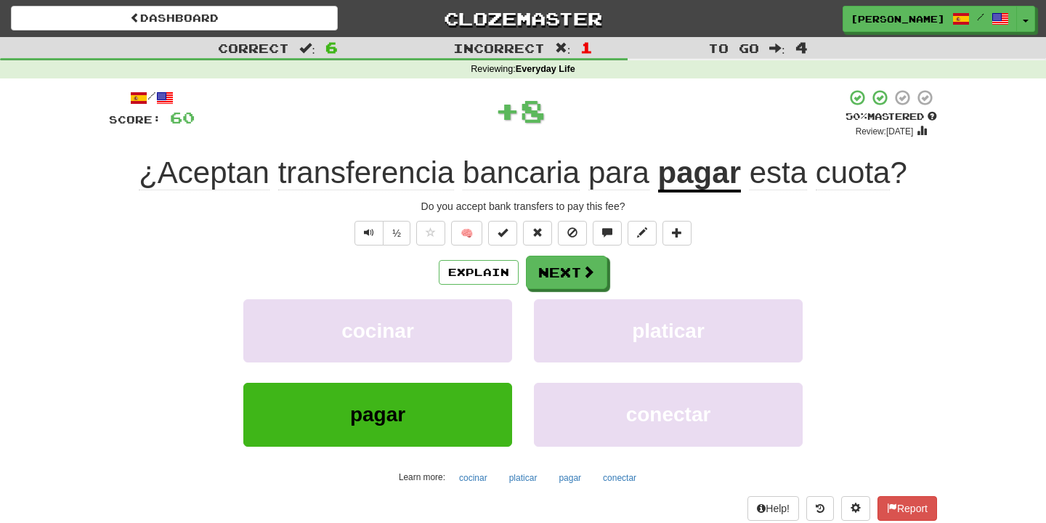
click at [567, 291] on div "Explain Next cocinar platicar pagar conectar Learn more: cocinar platicar pagar…" at bounding box center [523, 372] width 828 height 233
click at [564, 273] on button "Next" at bounding box center [567, 272] width 81 height 33
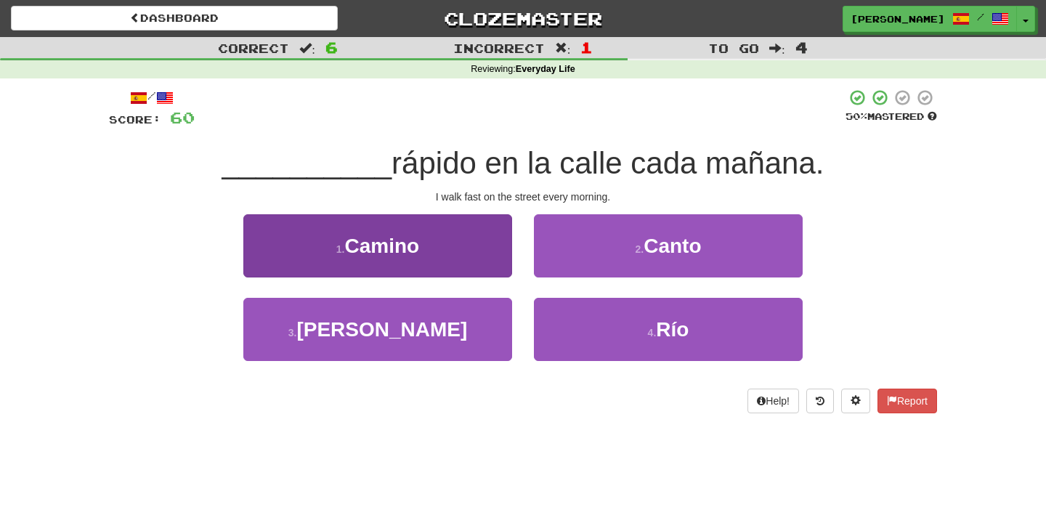
click at [496, 263] on button "1 . Camino" at bounding box center [377, 245] width 269 height 63
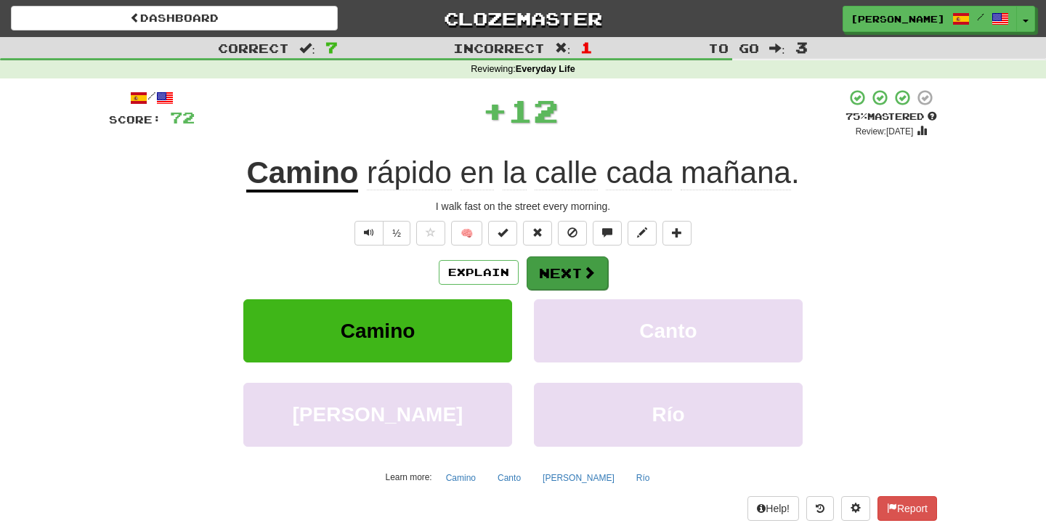
click at [573, 267] on button "Next" at bounding box center [567, 272] width 81 height 33
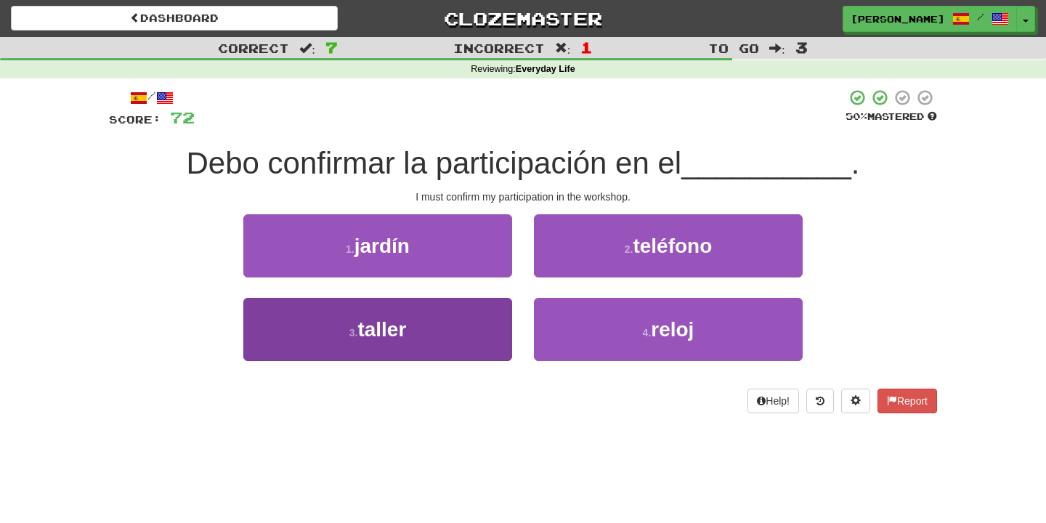
click at [479, 314] on button "3 . taller" at bounding box center [377, 329] width 269 height 63
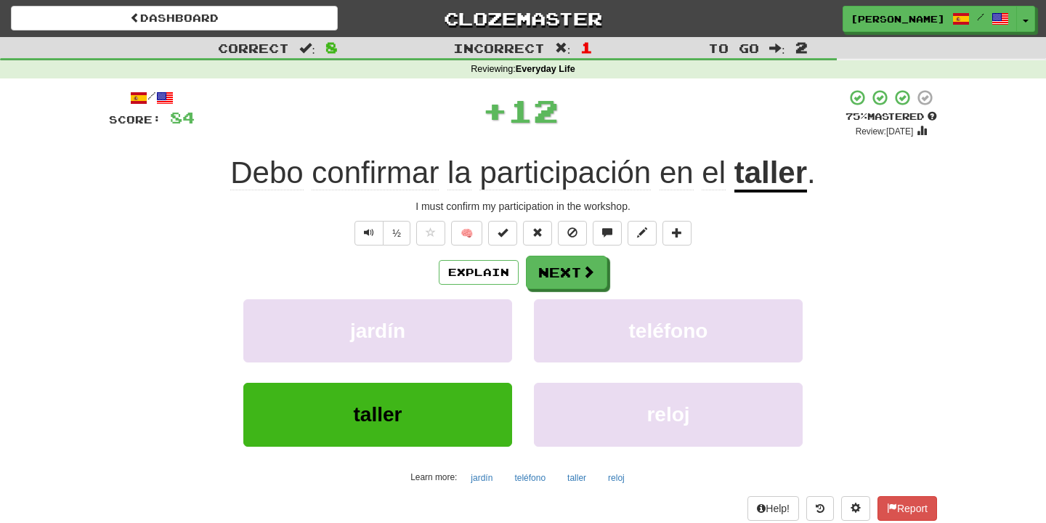
click at [610, 269] on div "Explain Next" at bounding box center [523, 272] width 828 height 33
click at [587, 272] on span at bounding box center [588, 272] width 13 height 13
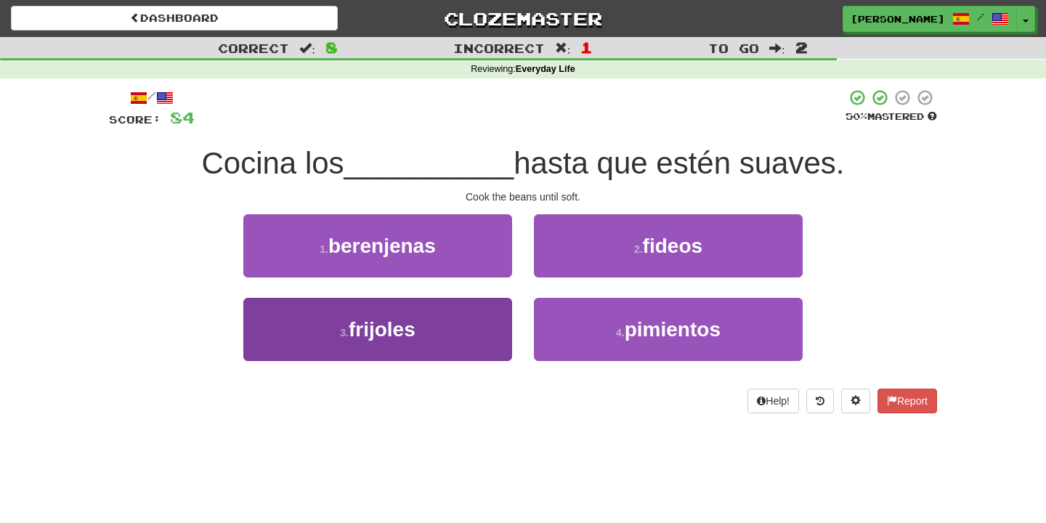
click at [484, 323] on button "3 . frijoles" at bounding box center [377, 329] width 269 height 63
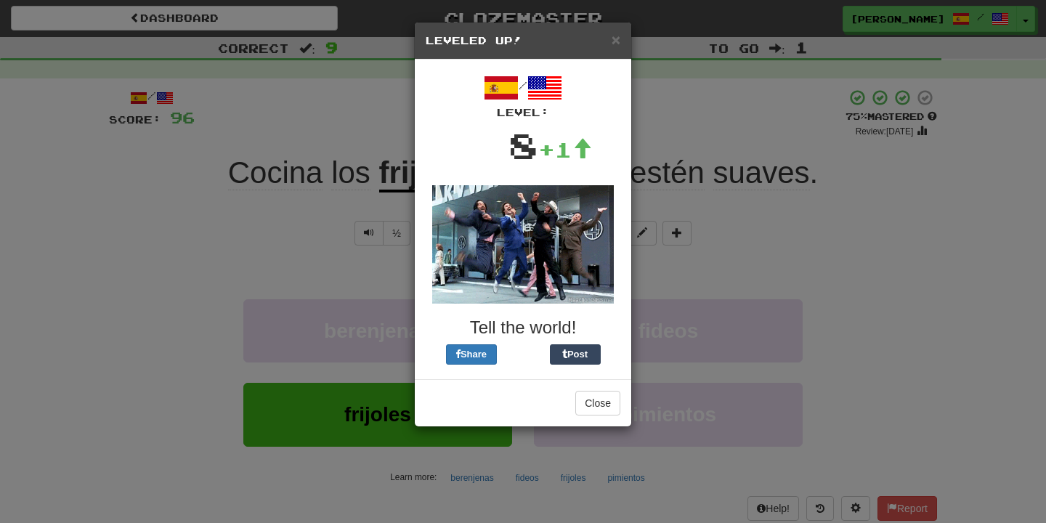
click at [562, 269] on img at bounding box center [523, 244] width 182 height 118
click at [608, 397] on button "Close" at bounding box center [597, 403] width 45 height 25
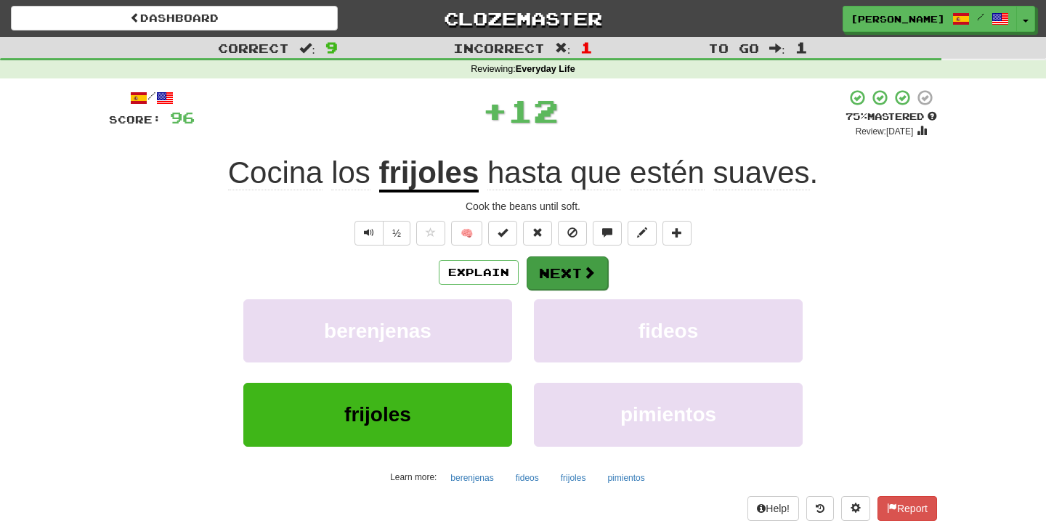
click at [582, 280] on button "Next" at bounding box center [567, 272] width 81 height 33
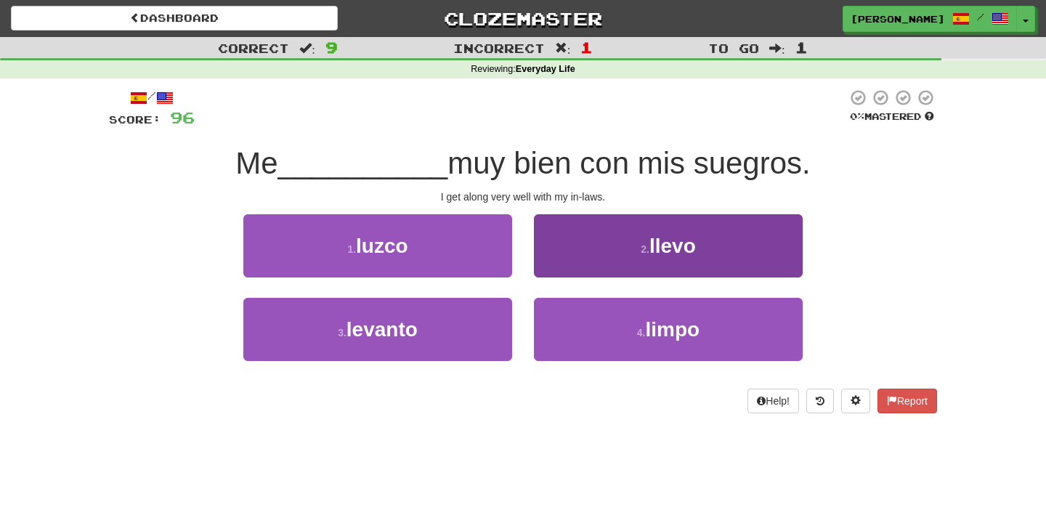
click at [593, 262] on button "2 . llevo" at bounding box center [668, 245] width 269 height 63
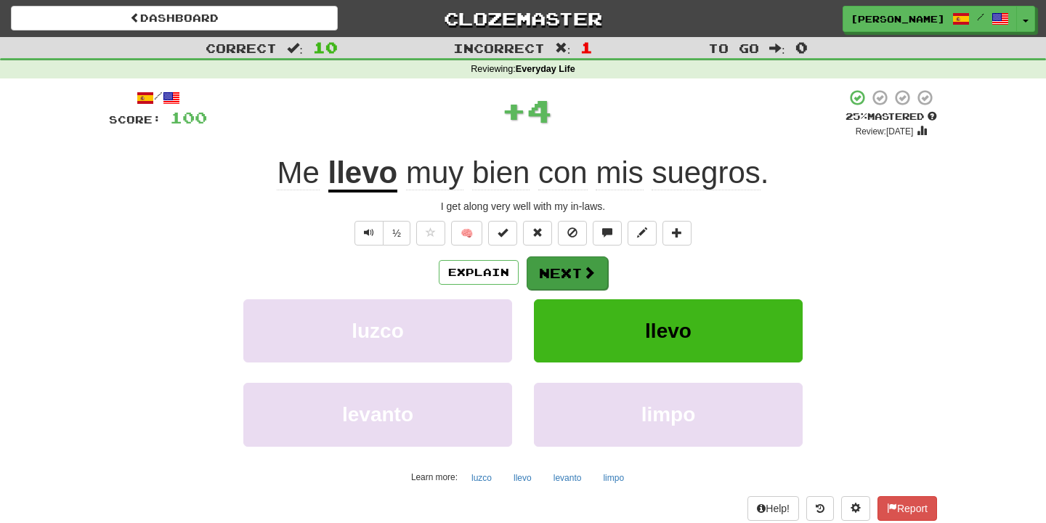
click at [598, 282] on button "Next" at bounding box center [567, 272] width 81 height 33
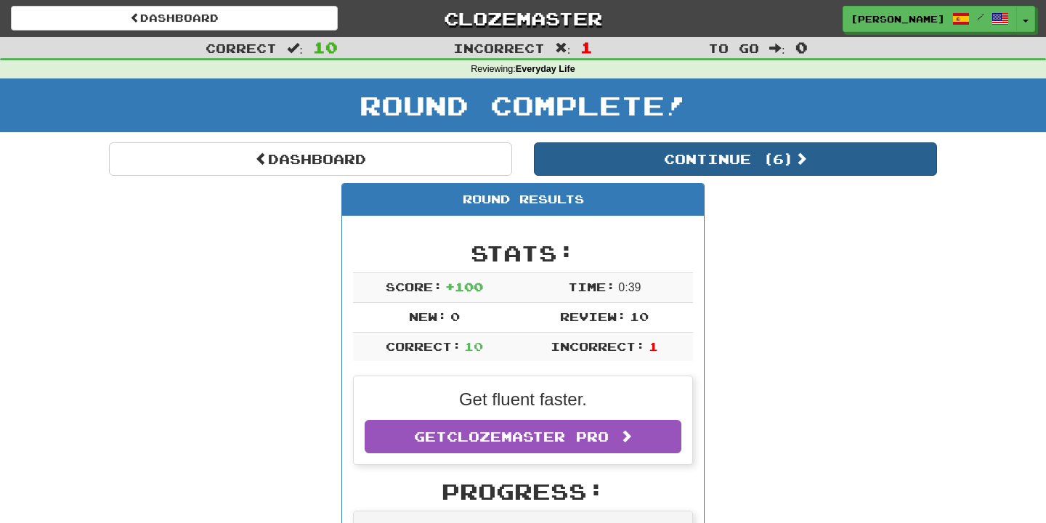
click at [667, 151] on button "Continue ( 6 )" at bounding box center [735, 158] width 403 height 33
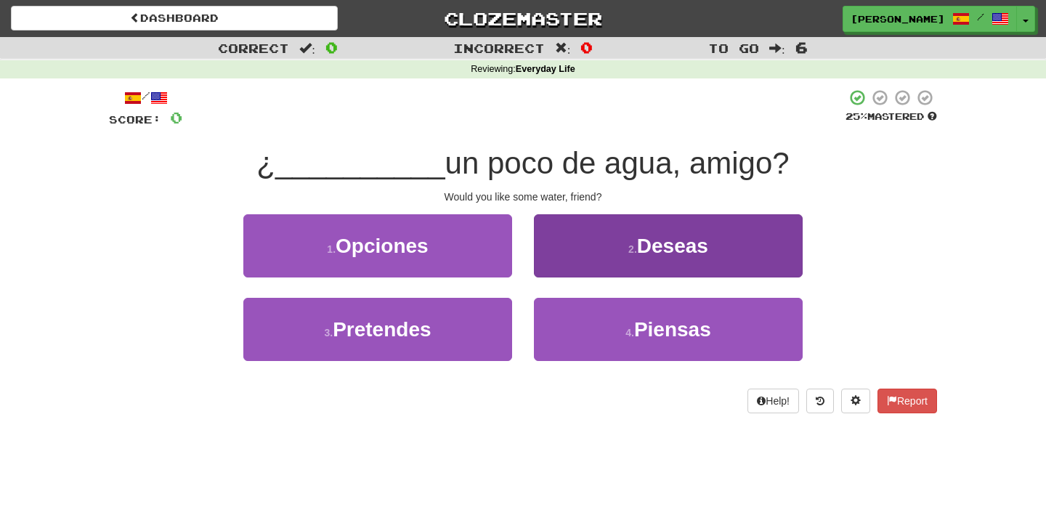
click at [596, 275] on button "2 . Deseas" at bounding box center [668, 245] width 269 height 63
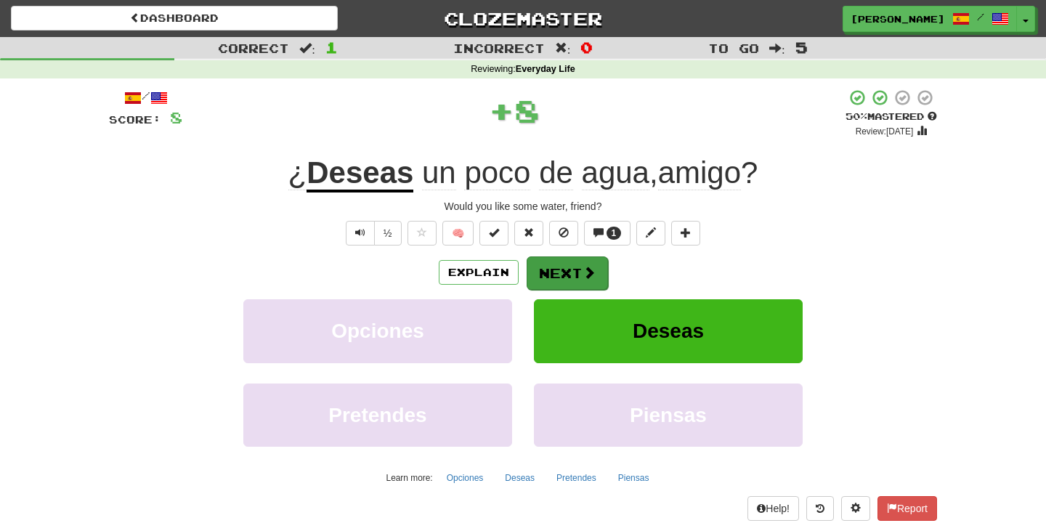
click at [590, 272] on span at bounding box center [588, 272] width 13 height 13
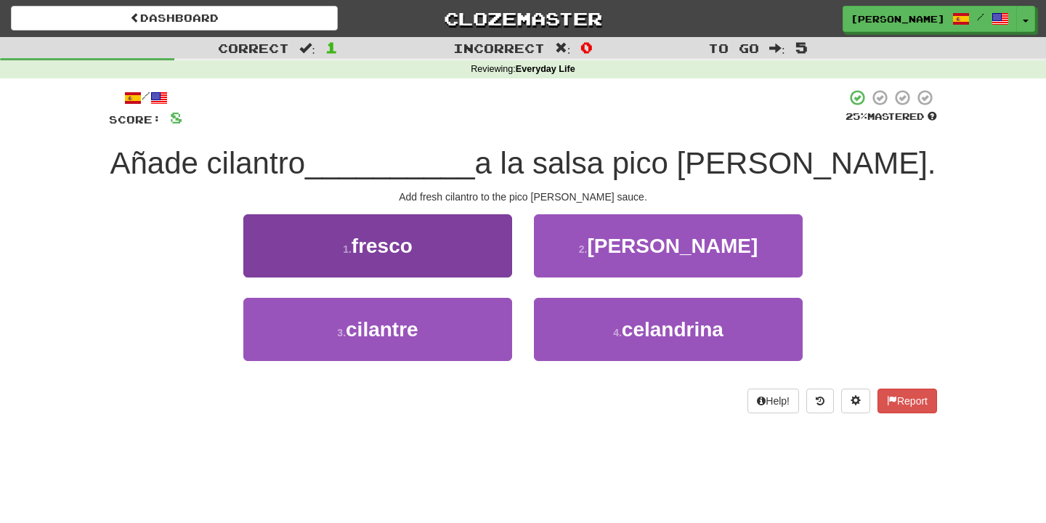
click at [450, 269] on button "1 . fresco" at bounding box center [377, 245] width 269 height 63
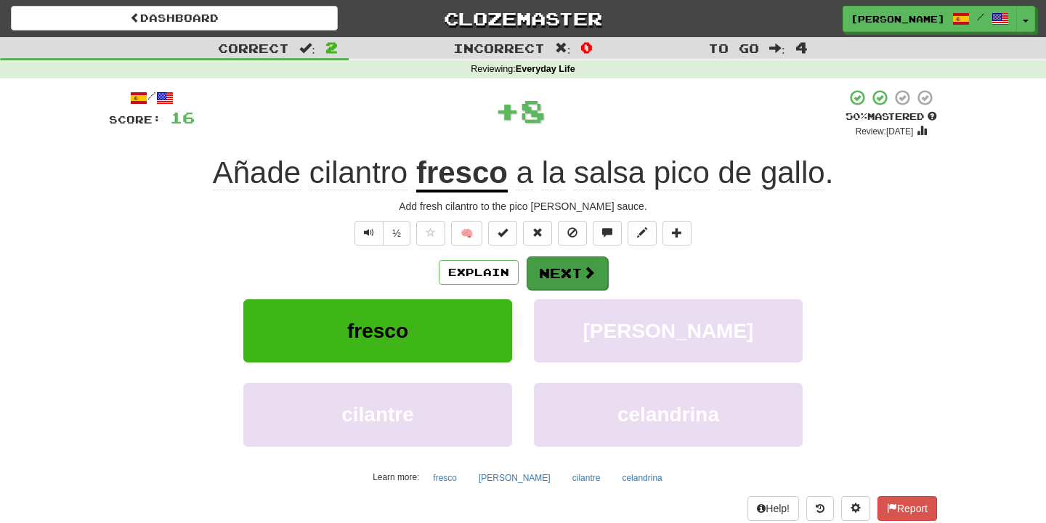
click at [556, 272] on button "Next" at bounding box center [567, 272] width 81 height 33
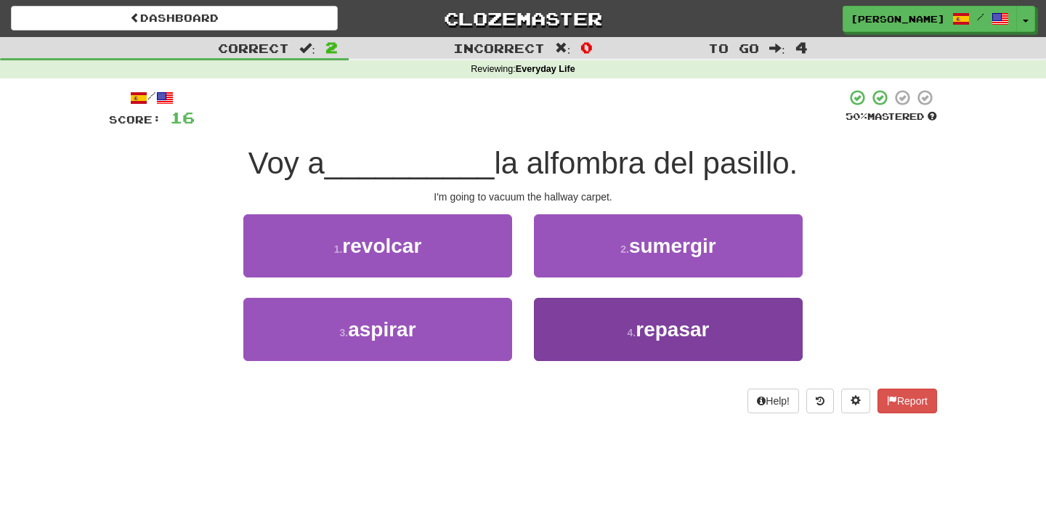
click at [548, 327] on button "4 . repasar" at bounding box center [668, 329] width 269 height 63
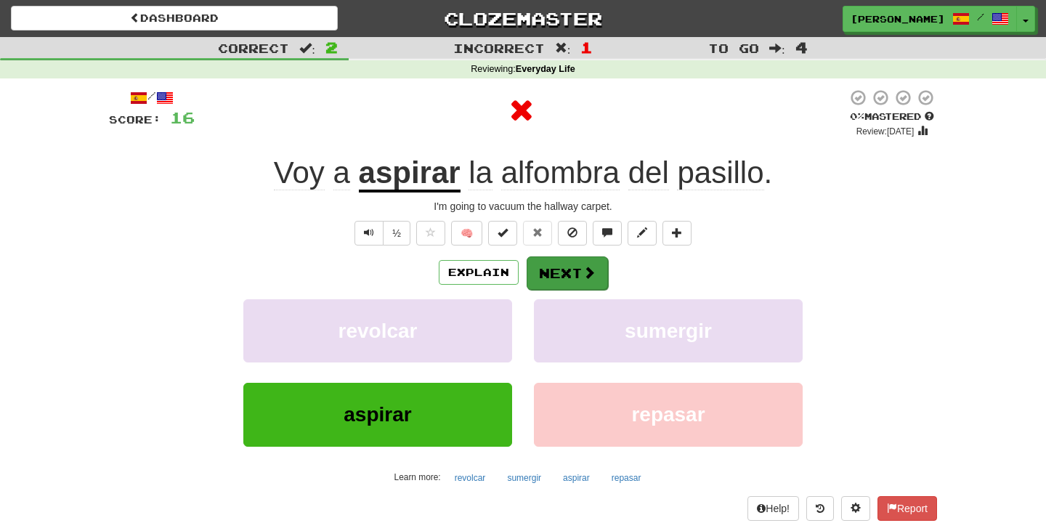
click at [567, 285] on button "Next" at bounding box center [567, 272] width 81 height 33
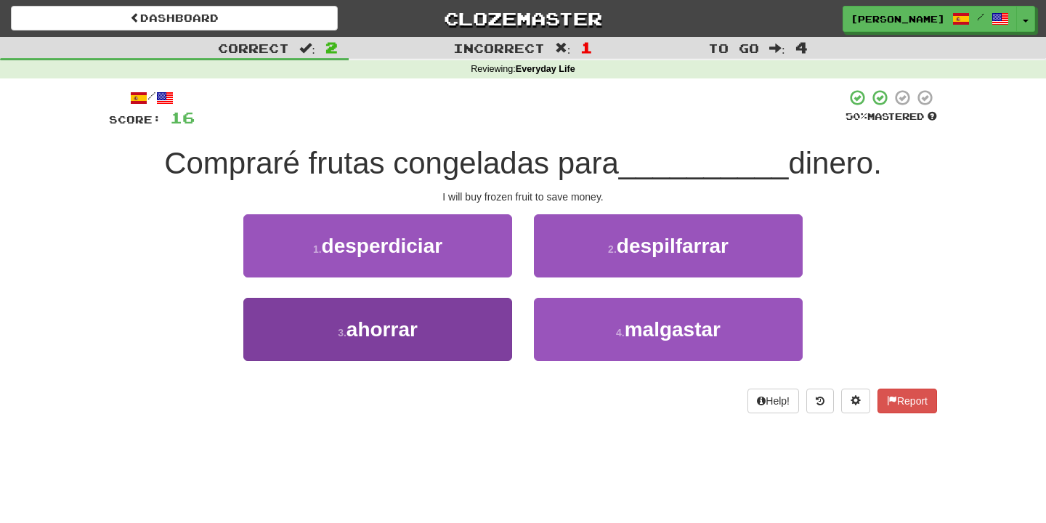
click at [492, 320] on button "3 . ahorrar" at bounding box center [377, 329] width 269 height 63
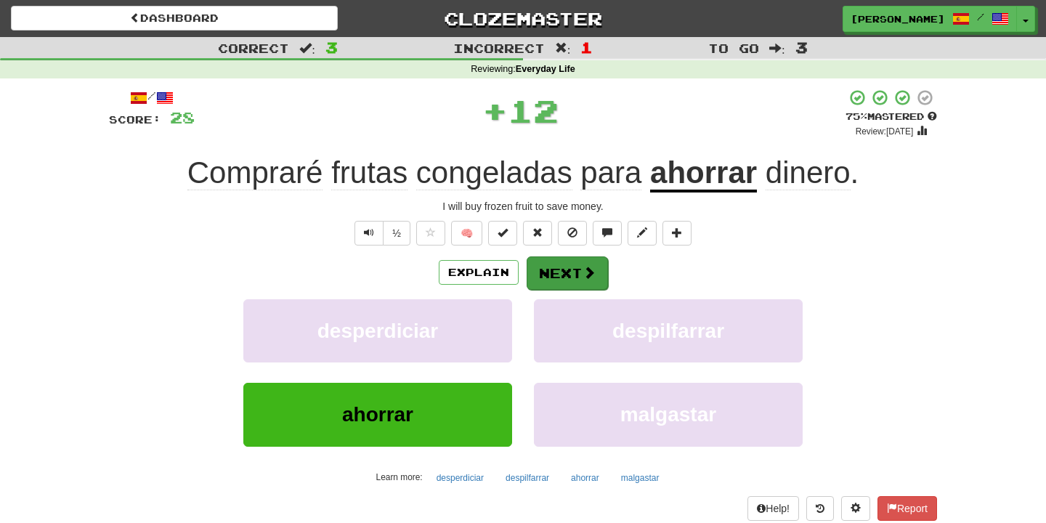
click at [562, 272] on button "Next" at bounding box center [567, 272] width 81 height 33
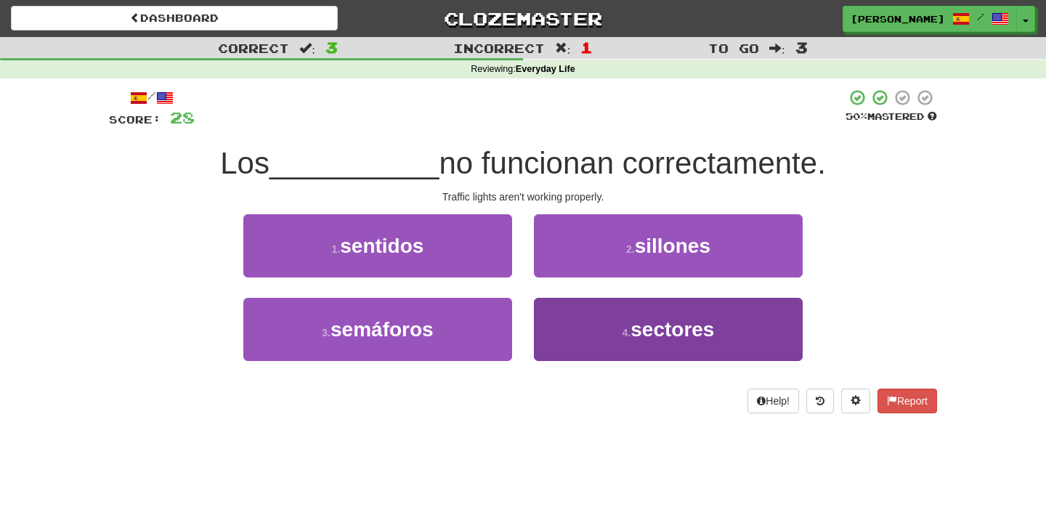
click at [575, 320] on button "4 . sectores" at bounding box center [668, 329] width 269 height 63
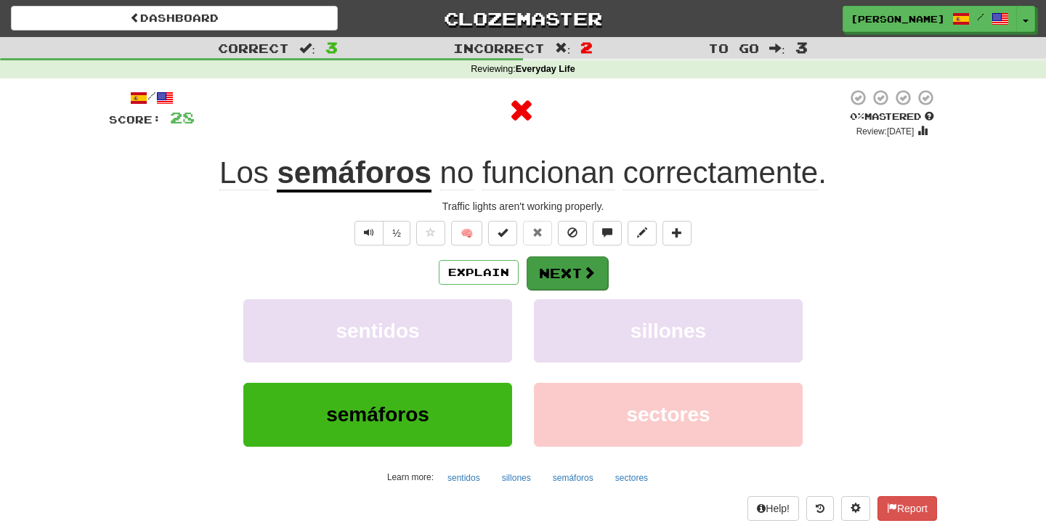
click at [568, 281] on button "Next" at bounding box center [567, 272] width 81 height 33
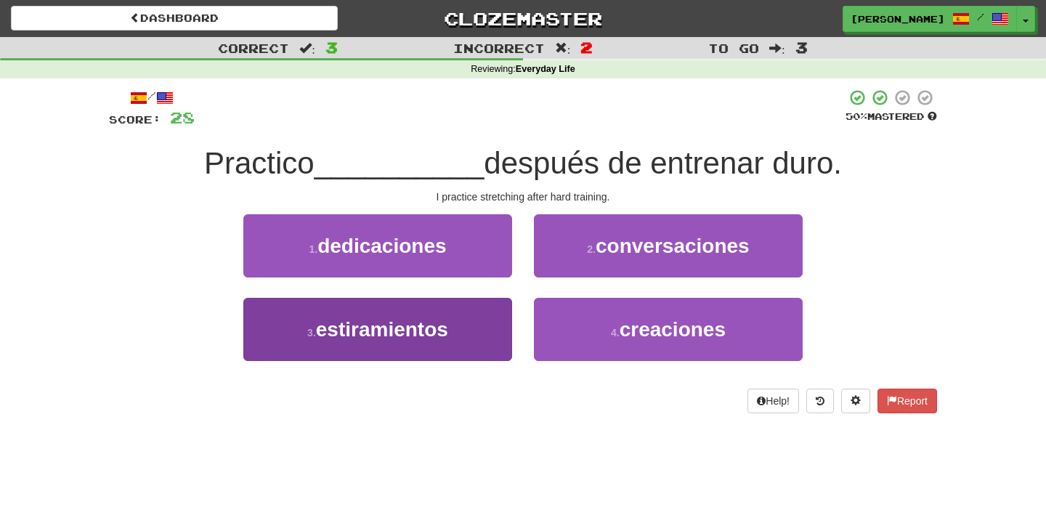
click at [469, 306] on button "3 . estiramientos" at bounding box center [377, 329] width 269 height 63
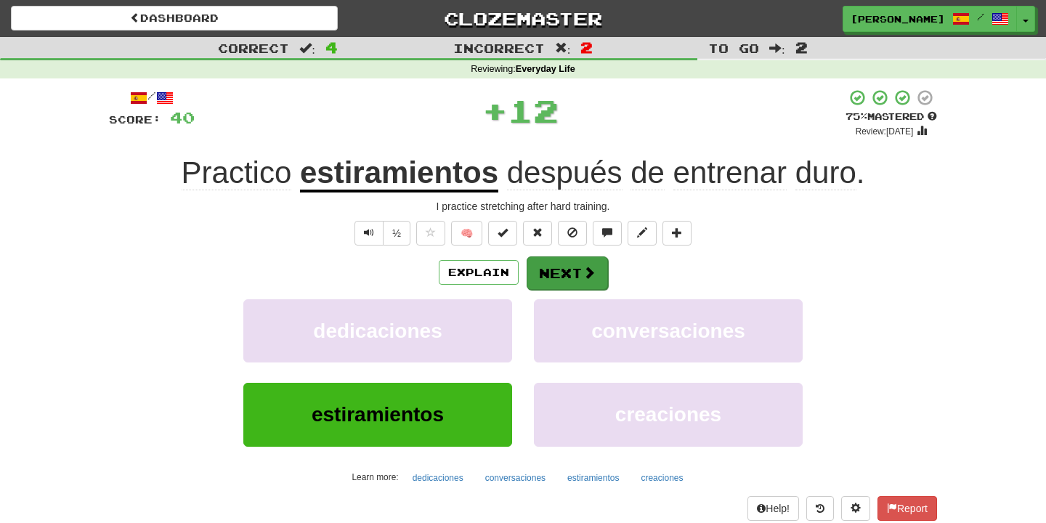
click at [554, 268] on button "Next" at bounding box center [567, 272] width 81 height 33
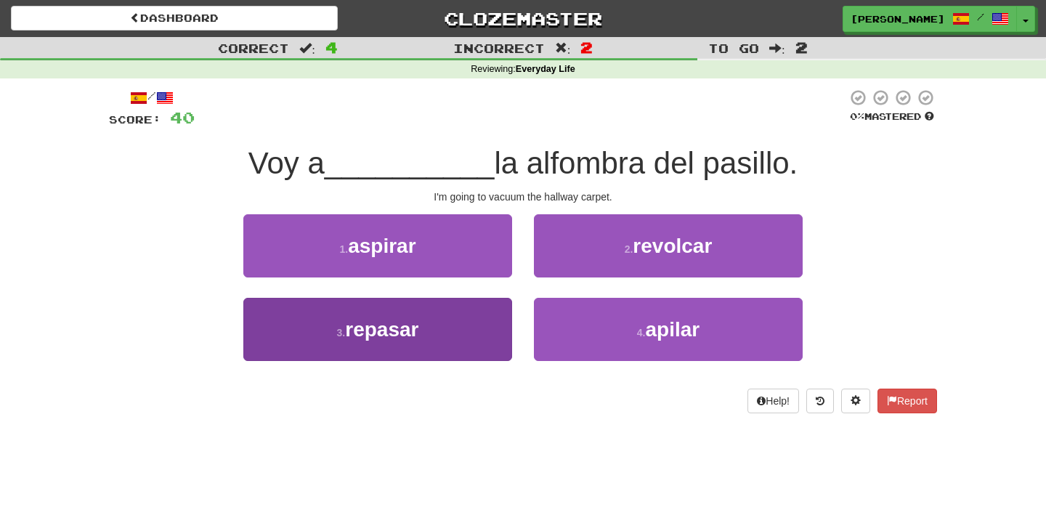
click at [483, 327] on button "3 . repasar" at bounding box center [377, 329] width 269 height 63
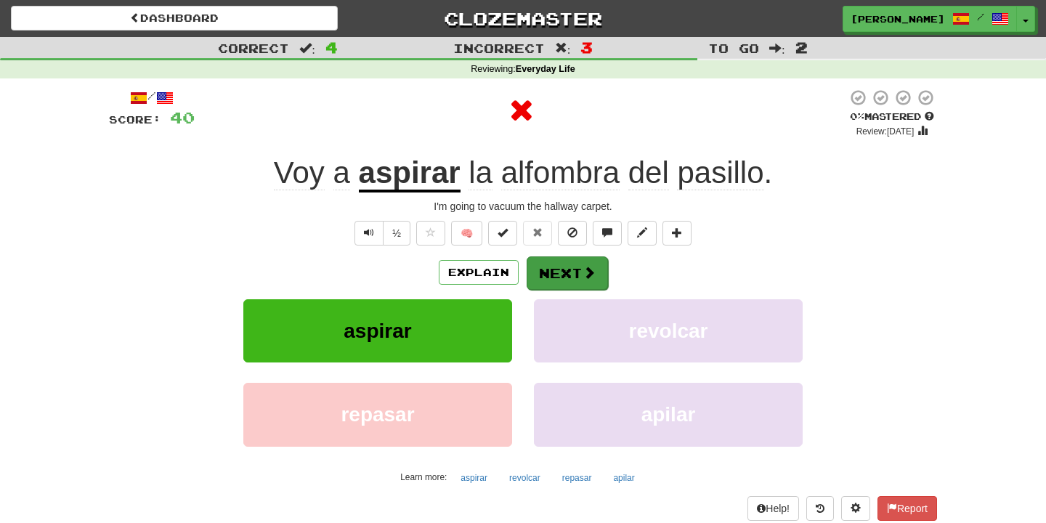
click at [563, 268] on button "Next" at bounding box center [567, 272] width 81 height 33
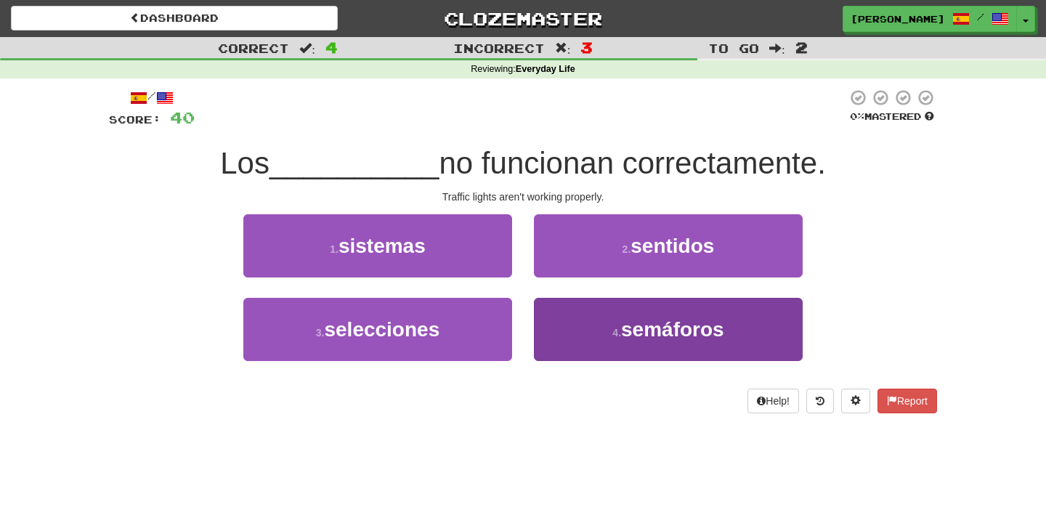
click at [569, 313] on button "4 . semáforos" at bounding box center [668, 329] width 269 height 63
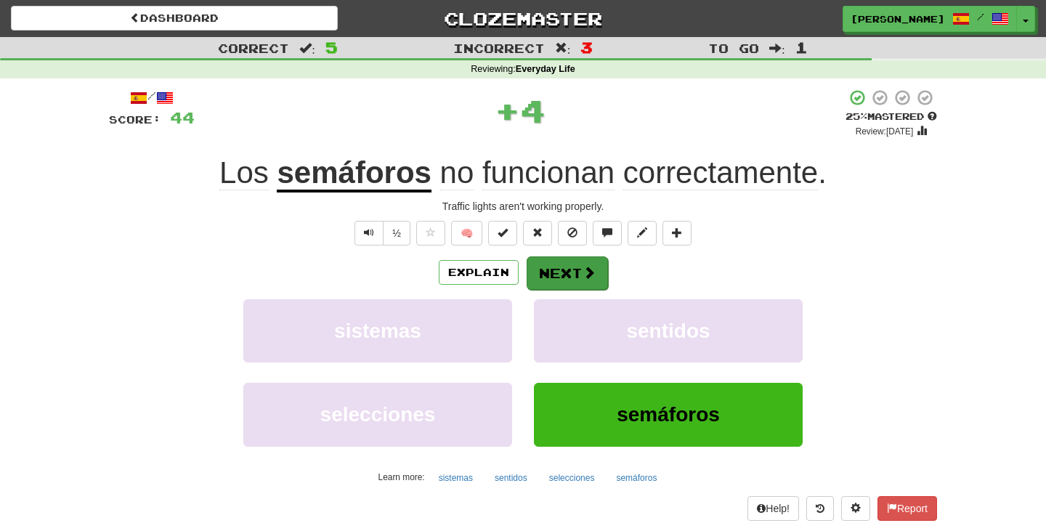
click at [576, 282] on button "Next" at bounding box center [567, 272] width 81 height 33
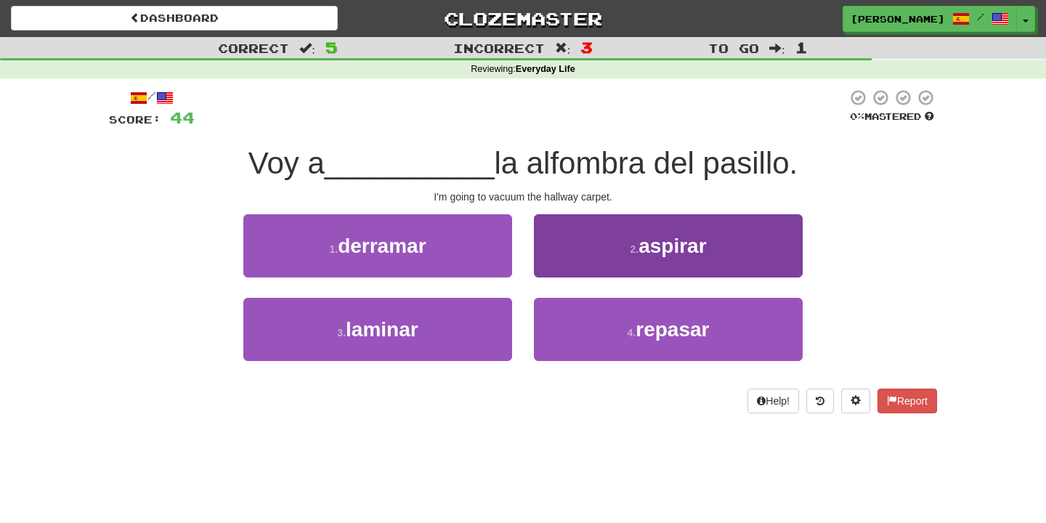
click at [579, 238] on button "2 . aspirar" at bounding box center [668, 245] width 269 height 63
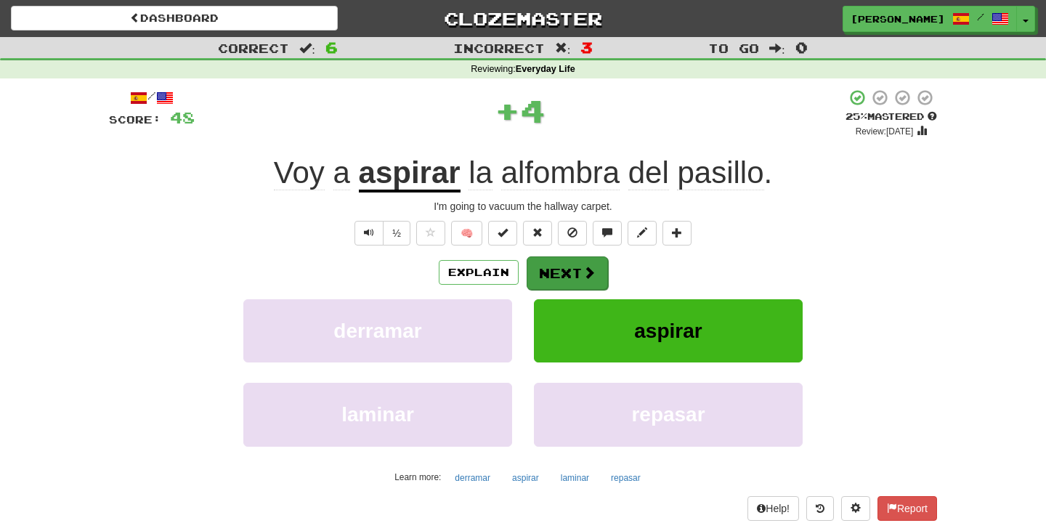
click at [577, 261] on button "Next" at bounding box center [567, 272] width 81 height 33
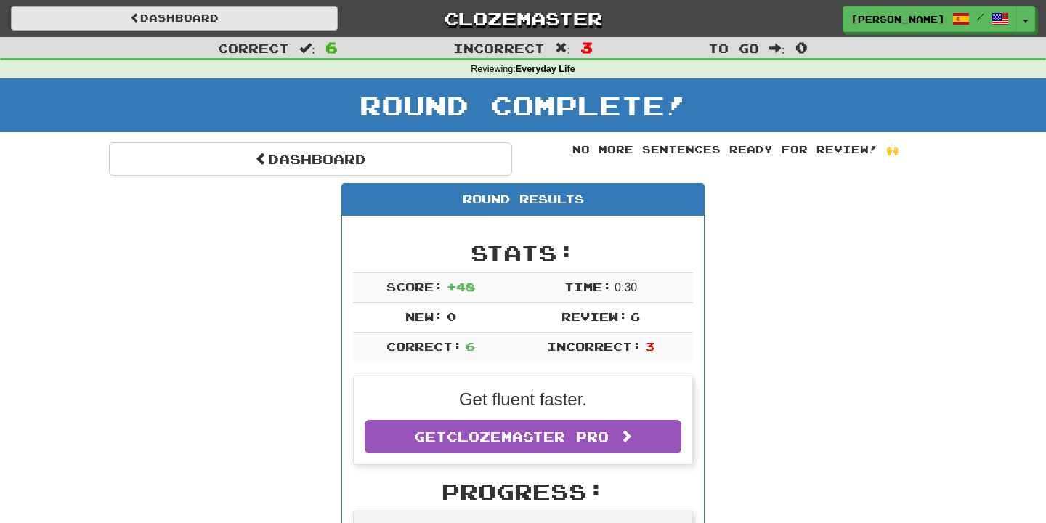
click at [267, 24] on link "Dashboard" at bounding box center [174, 18] width 327 height 25
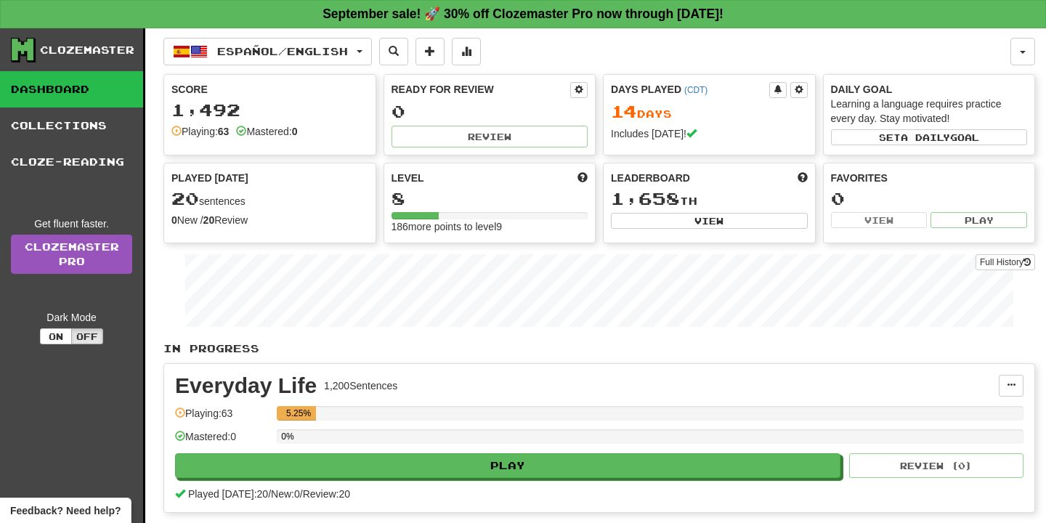
scroll to position [92, 0]
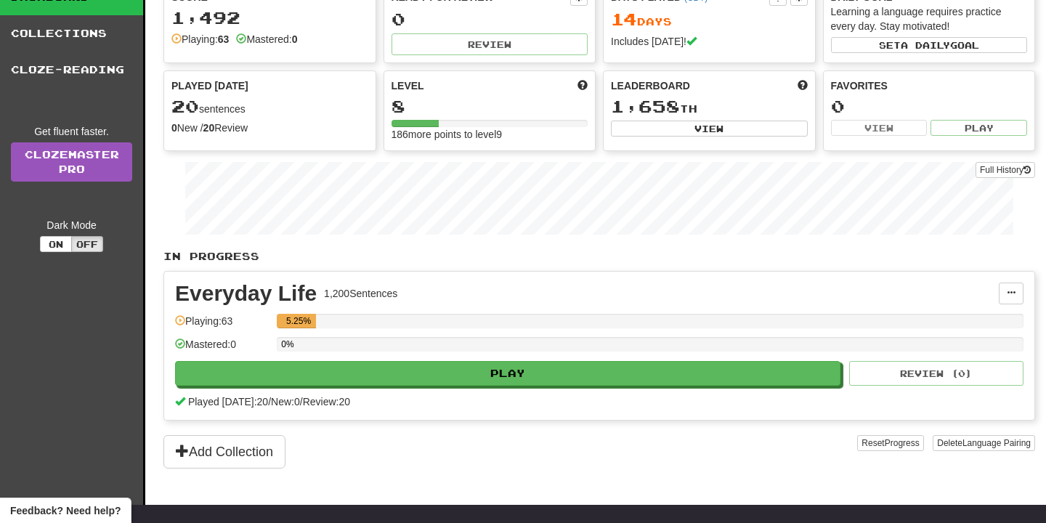
click at [78, 509] on span "Feedback? Need help?" at bounding box center [65, 510] width 110 height 15
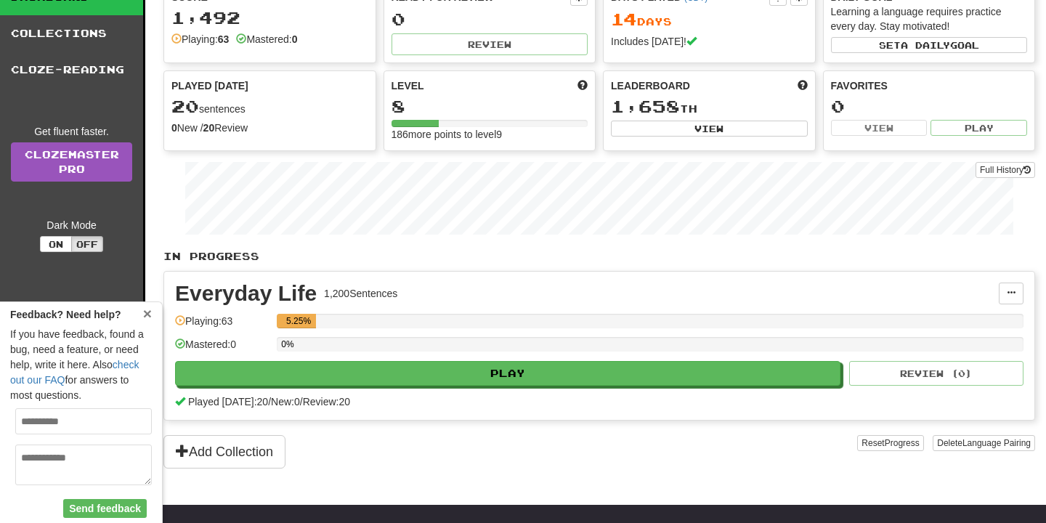
click at [145, 314] on span "×" at bounding box center [147, 313] width 9 height 17
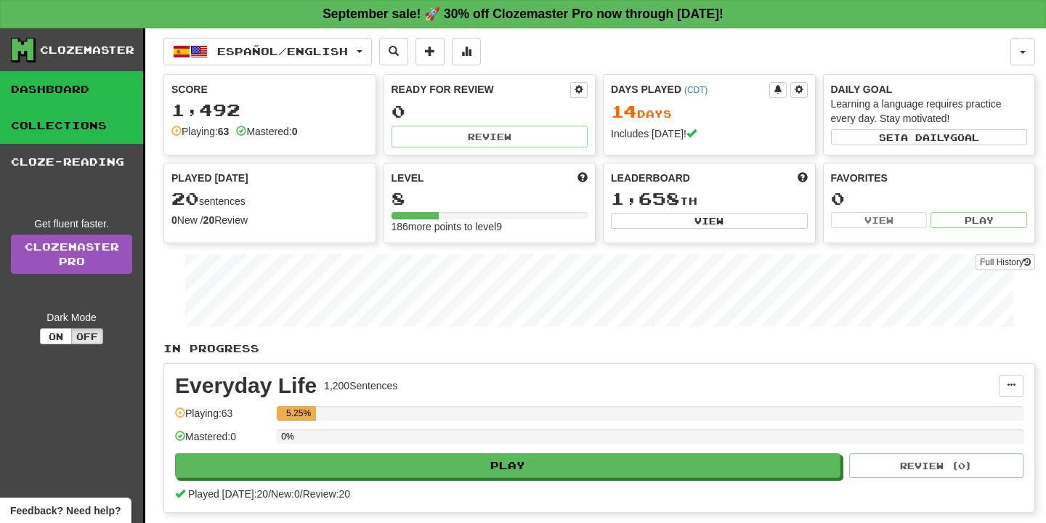
scroll to position [0, 0]
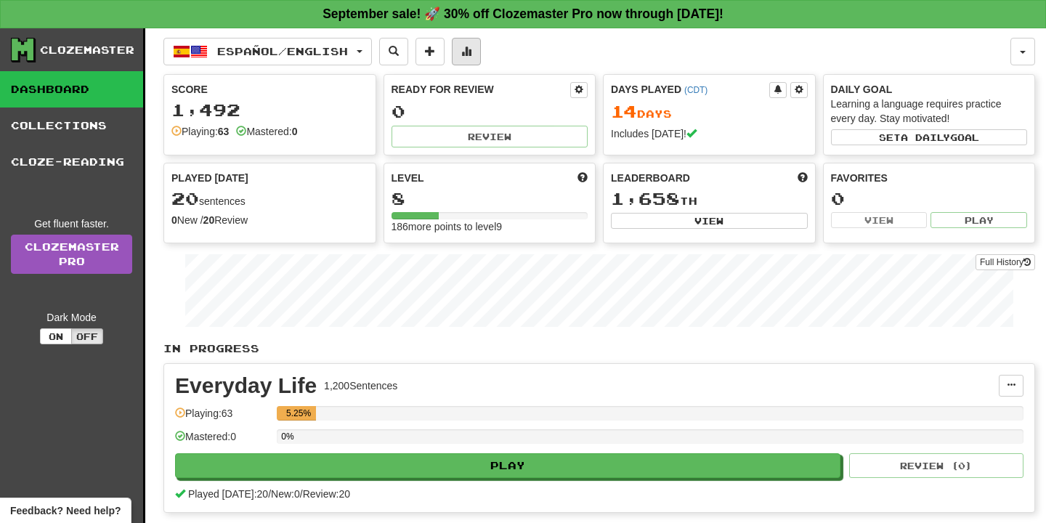
click at [471, 54] on span at bounding box center [466, 51] width 10 height 10
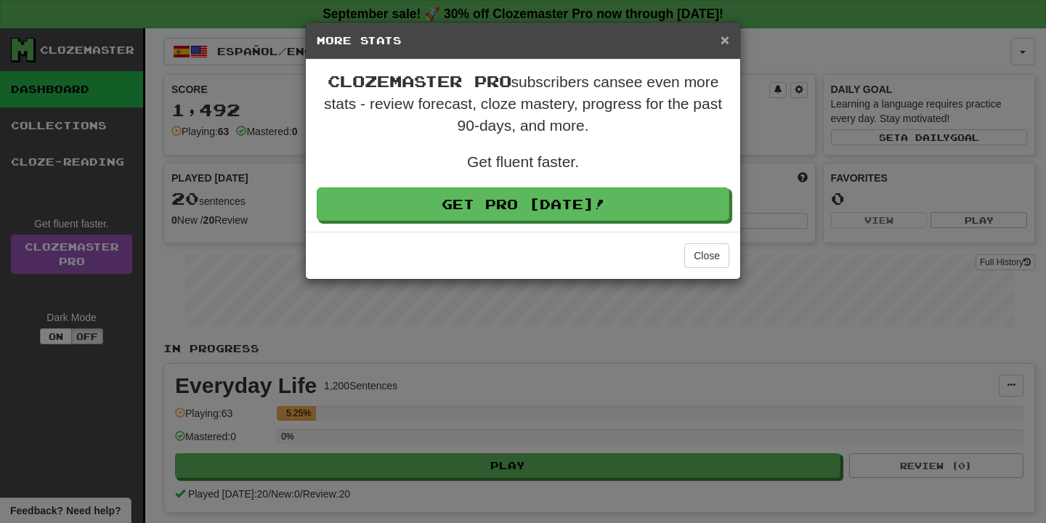
click at [722, 41] on span "×" at bounding box center [724, 39] width 9 height 17
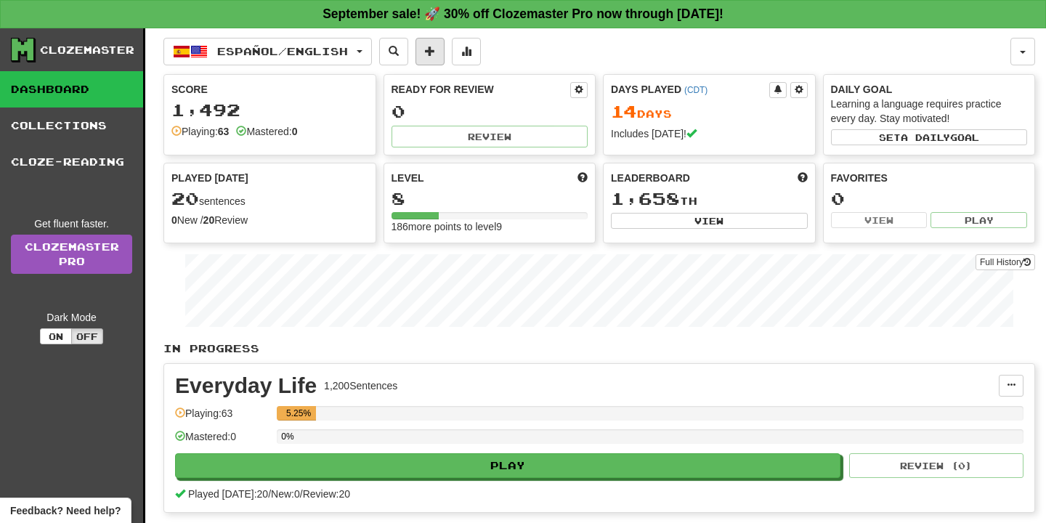
click at [435, 56] on span at bounding box center [430, 51] width 10 height 10
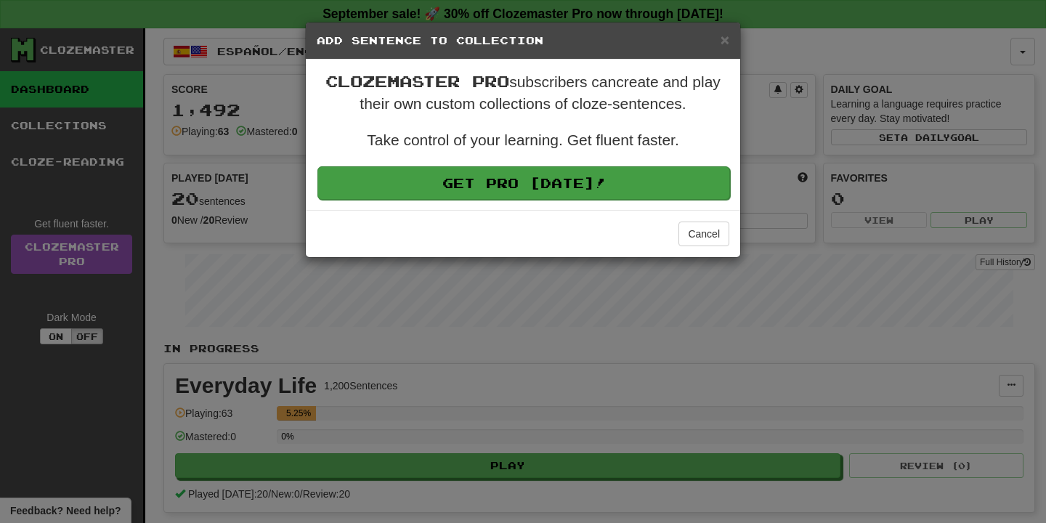
click at [665, 196] on link "Get Pro [DATE]!" at bounding box center [523, 182] width 413 height 33
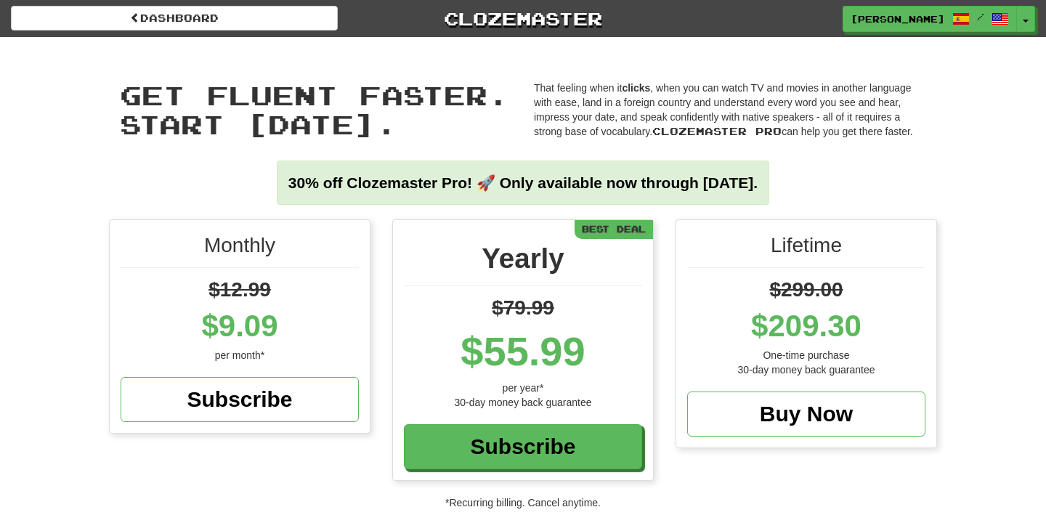
click at [928, 33] on div "Dashboard Clozemaster annalisa_xs / Toggle Dropdown Dashboard Leaderboard Activ…" at bounding box center [523, 18] width 1024 height 37
click at [930, 20] on span "[PERSON_NAME]" at bounding box center [898, 19] width 94 height 13
